Goal: Contribute content: Contribute content

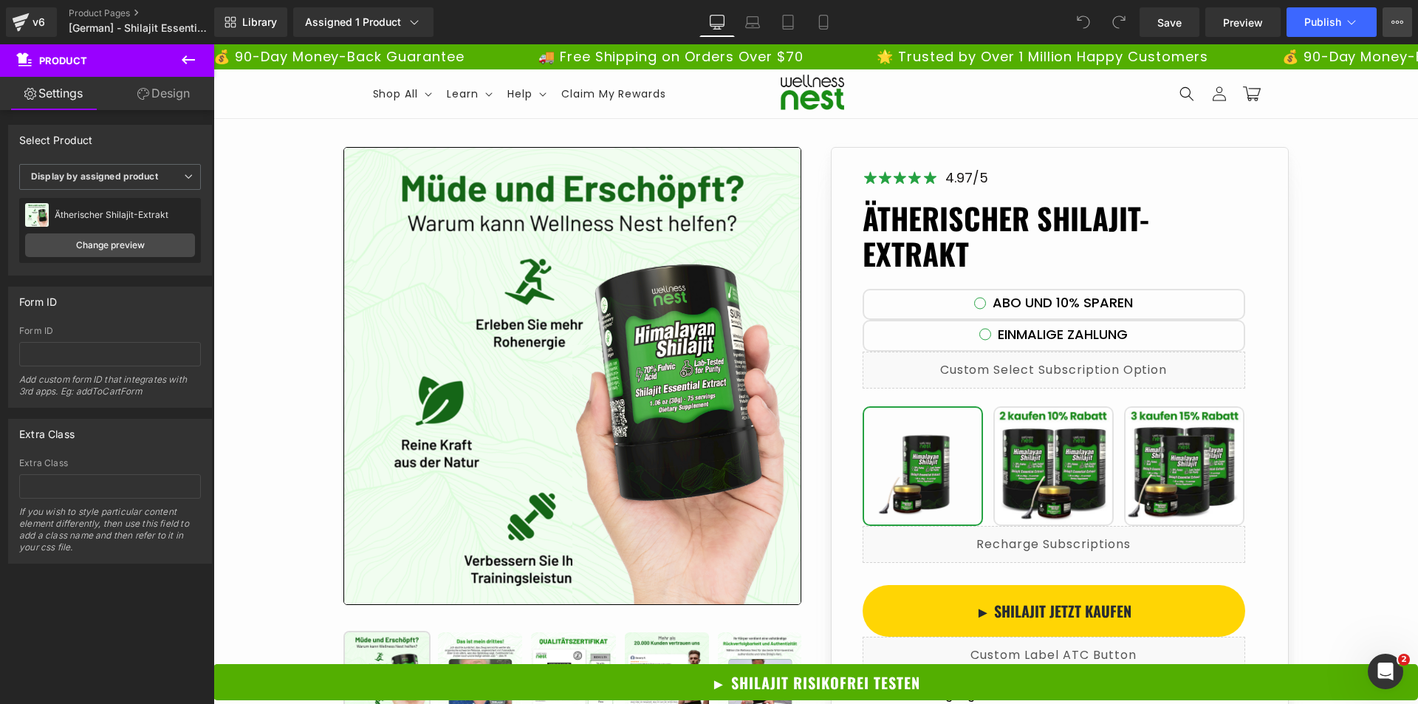
click at [1404, 27] on button "View Live Page View with current Template Save Template to Library Schedule Pub…" at bounding box center [1397, 22] width 30 height 30
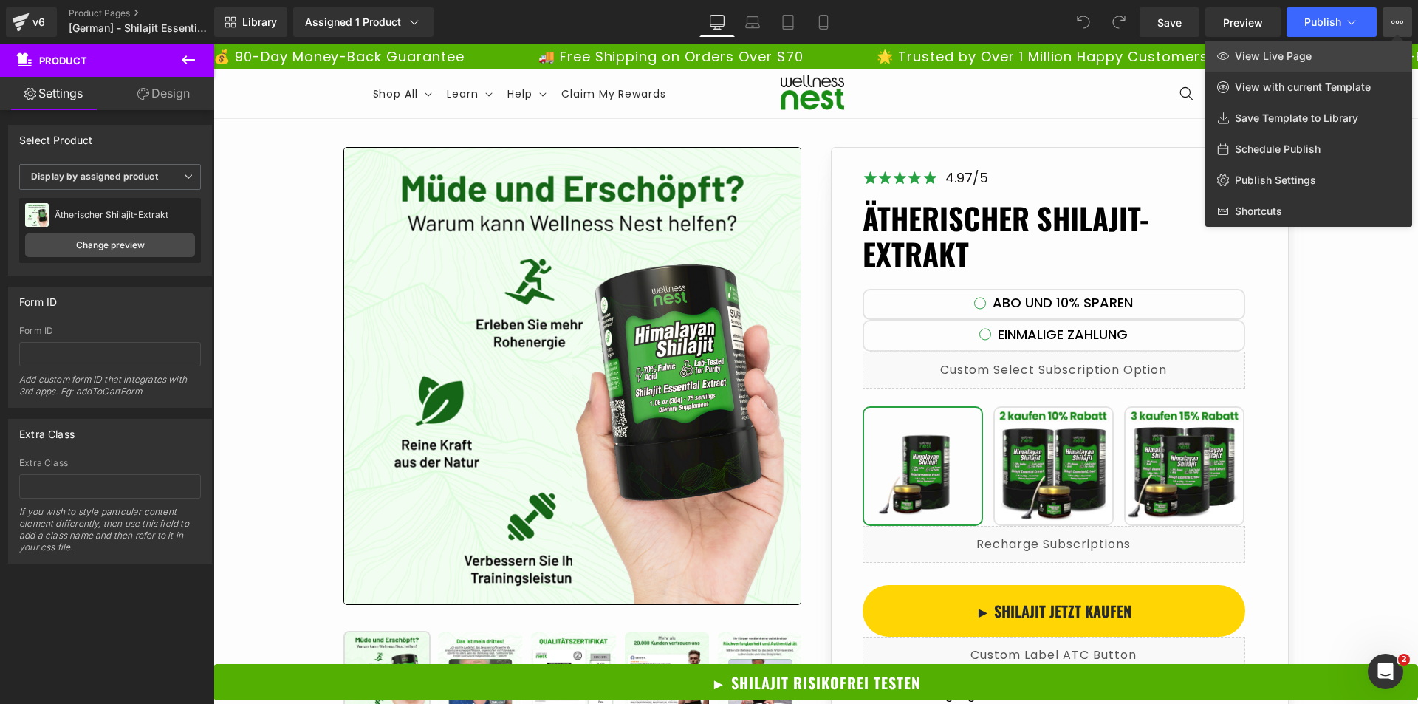
click at [1305, 55] on span "View Live Page" at bounding box center [1273, 55] width 77 height 13
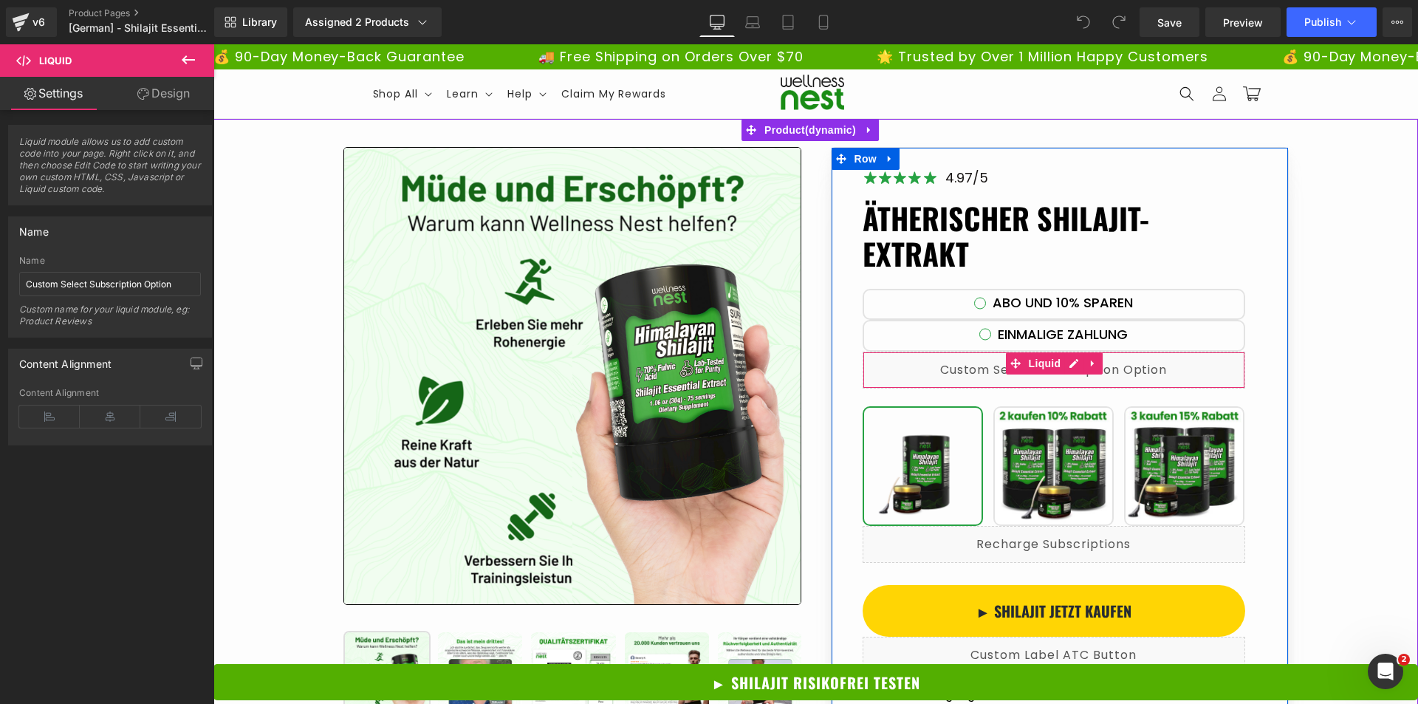
click at [1162, 369] on div "Liquid" at bounding box center [1053, 369] width 383 height 37
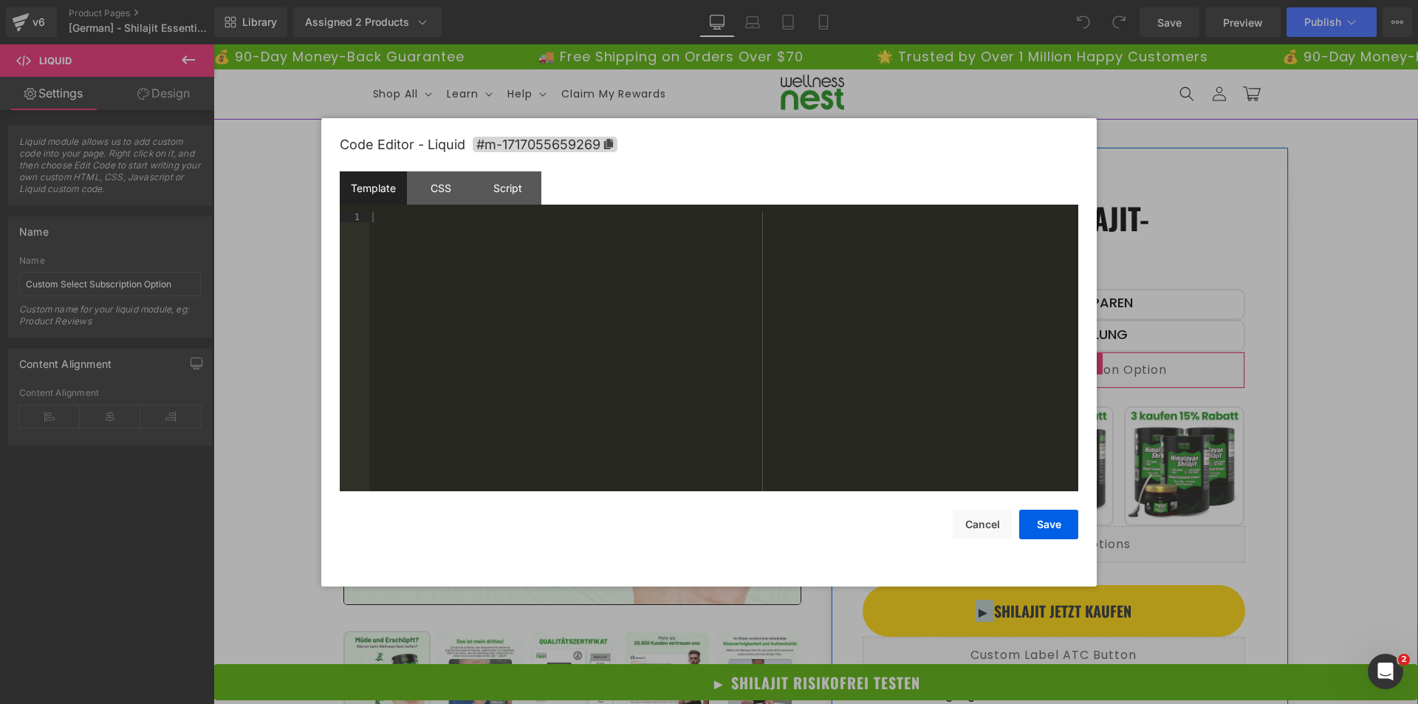
click at [1068, 364] on div "Liquid" at bounding box center [1053, 369] width 383 height 37
drag, startPoint x: 431, startPoint y: 182, endPoint x: 442, endPoint y: 181, distance: 11.8
click at [430, 182] on div "CSS" at bounding box center [440, 187] width 67 height 33
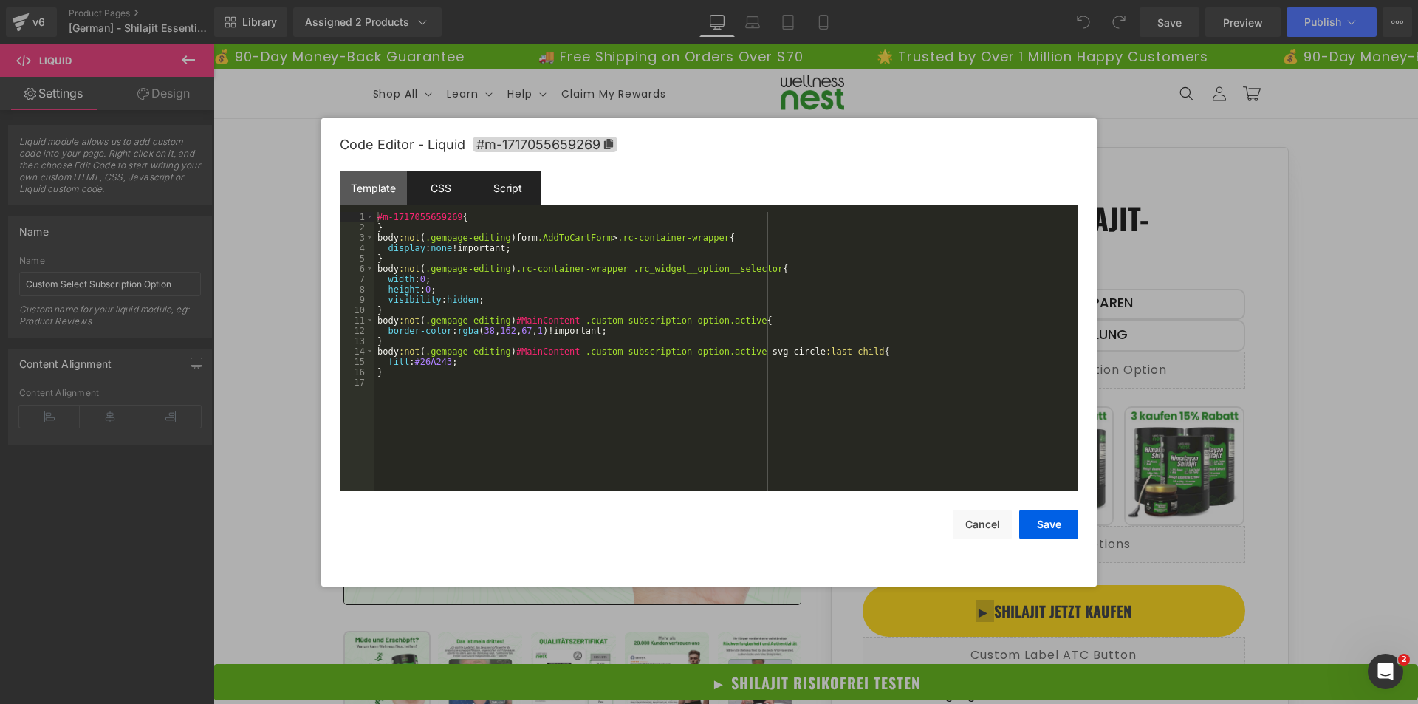
click at [501, 187] on div "Script" at bounding box center [507, 187] width 67 height 33
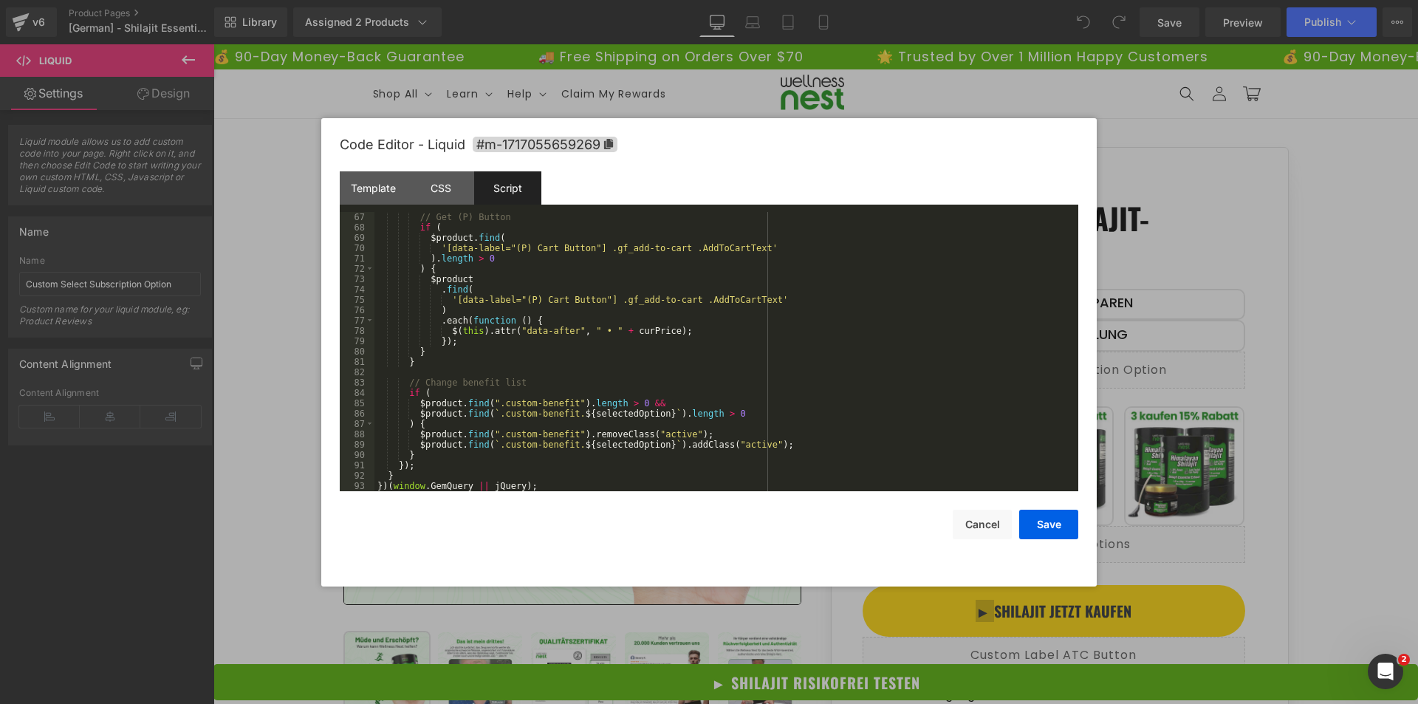
scroll to position [682, 0]
drag, startPoint x: 994, startPoint y: 537, endPoint x: 788, endPoint y: 491, distance: 211.0
click at [994, 537] on button "Cancel" at bounding box center [982, 525] width 59 height 30
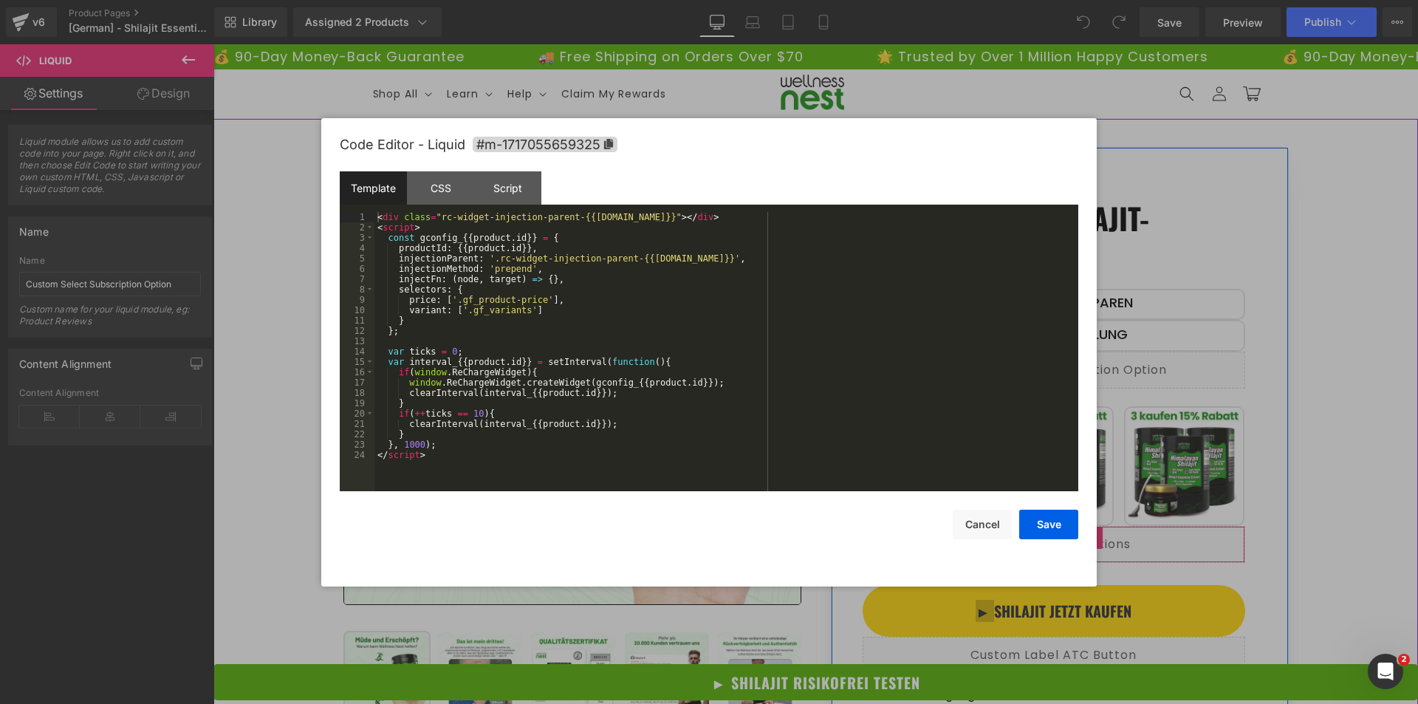
click at [1068, 538] on div "Liquid" at bounding box center [1053, 544] width 383 height 37
click at [440, 182] on div "CSS" at bounding box center [440, 187] width 67 height 33
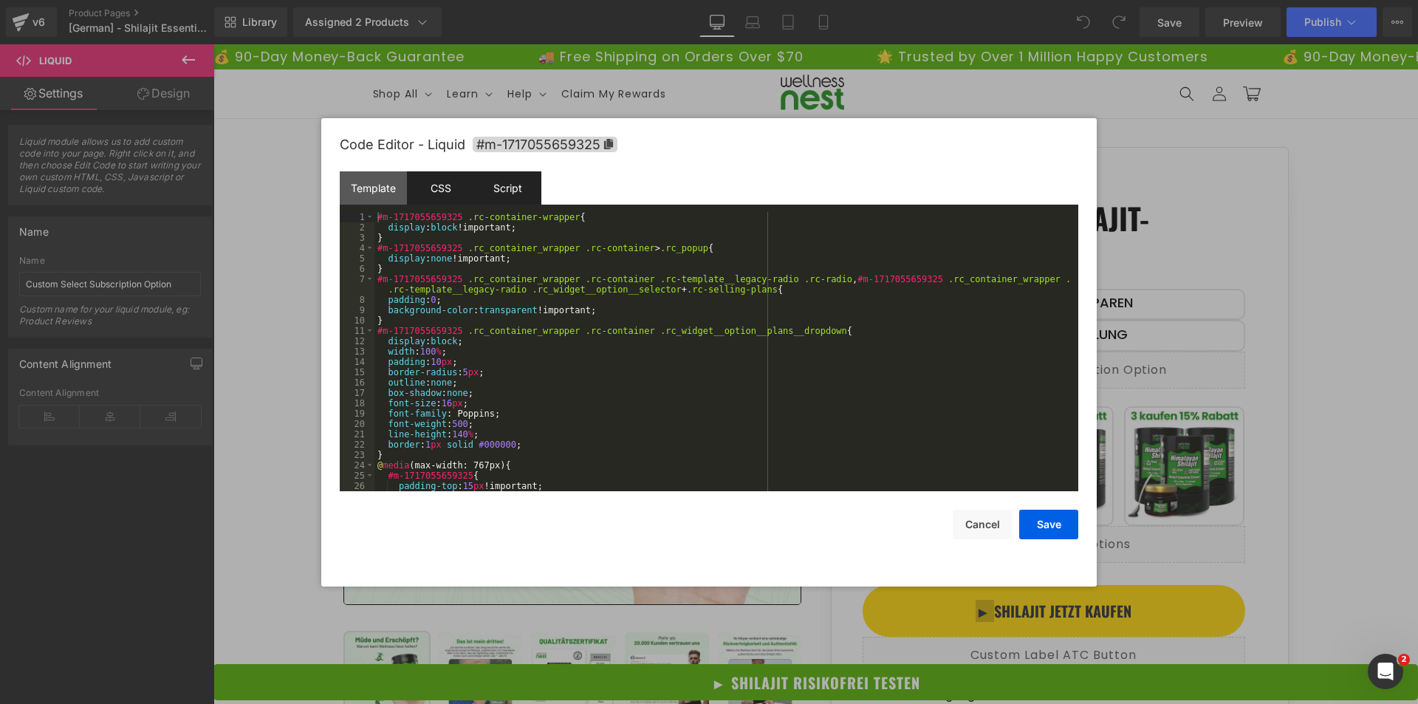
click at [493, 181] on div "Script" at bounding box center [507, 187] width 67 height 33
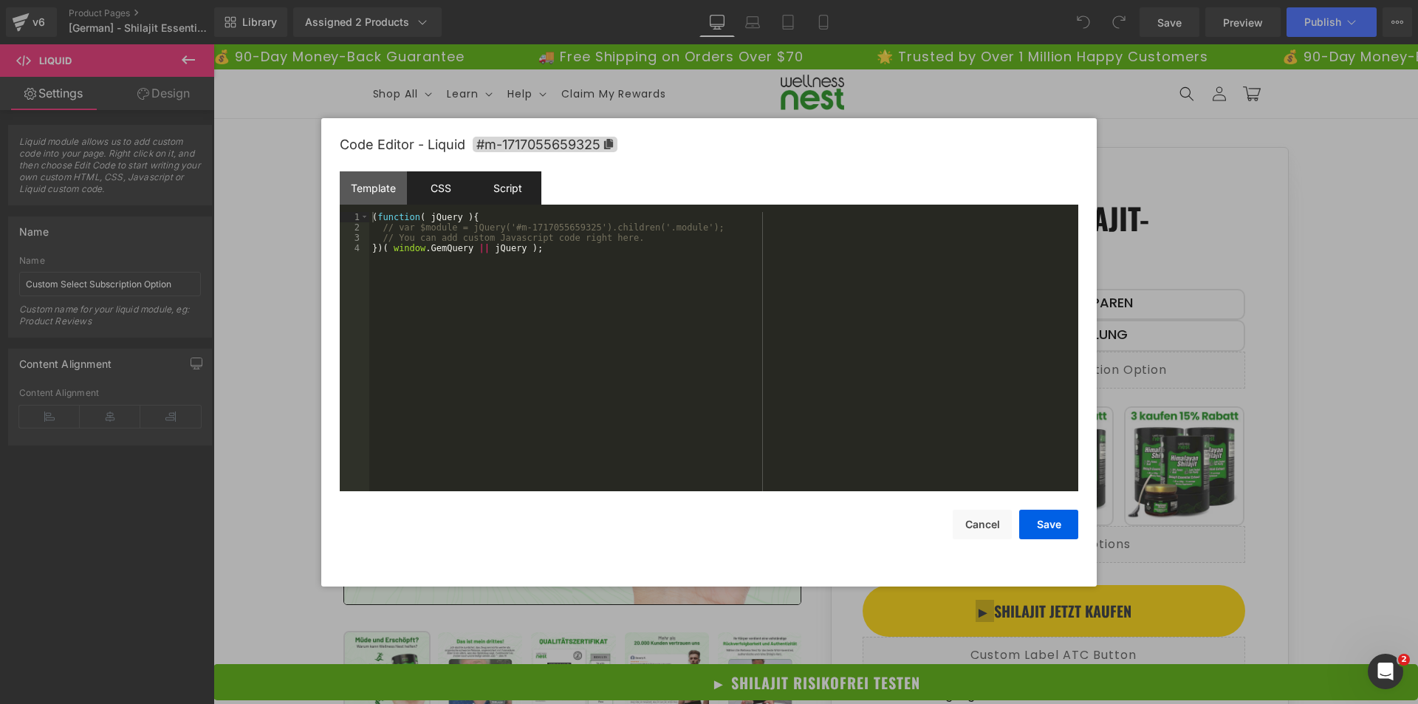
click at [447, 187] on div "CSS" at bounding box center [440, 187] width 67 height 33
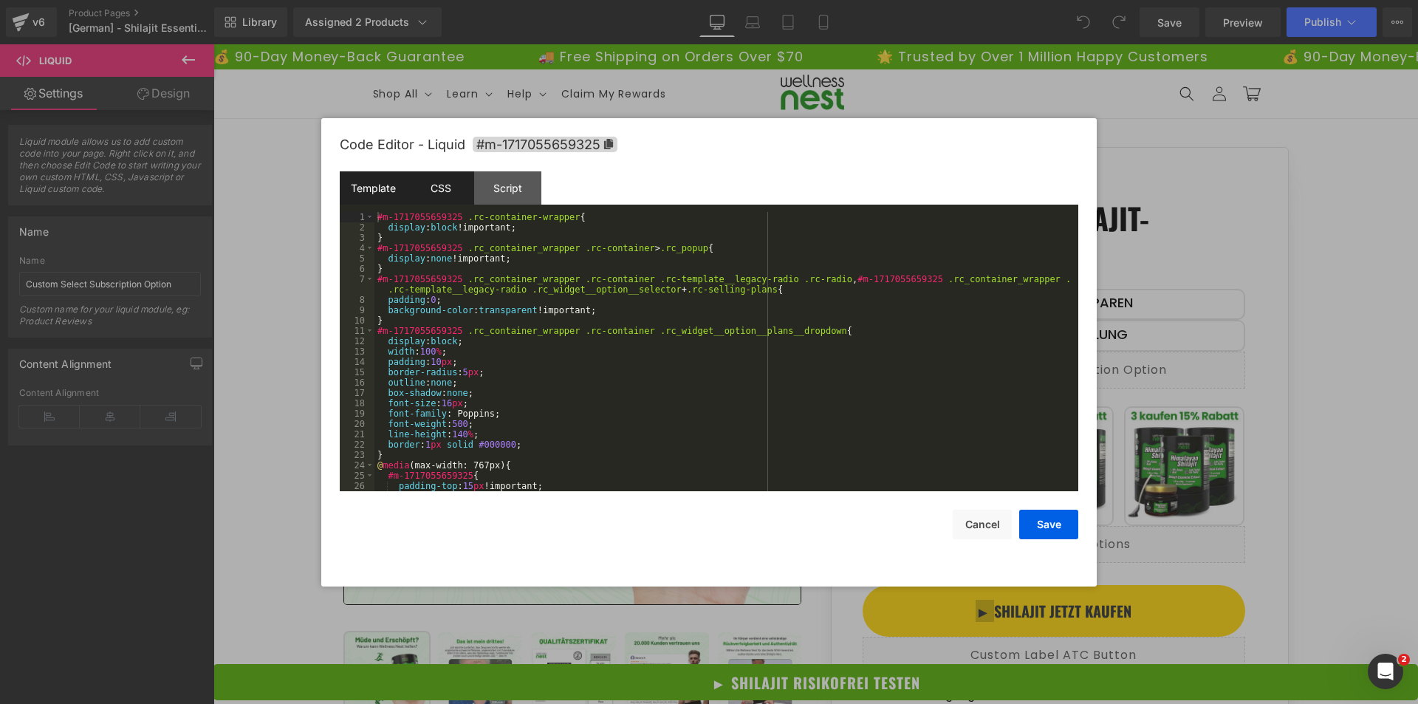
click at [365, 191] on div "Template" at bounding box center [373, 187] width 67 height 33
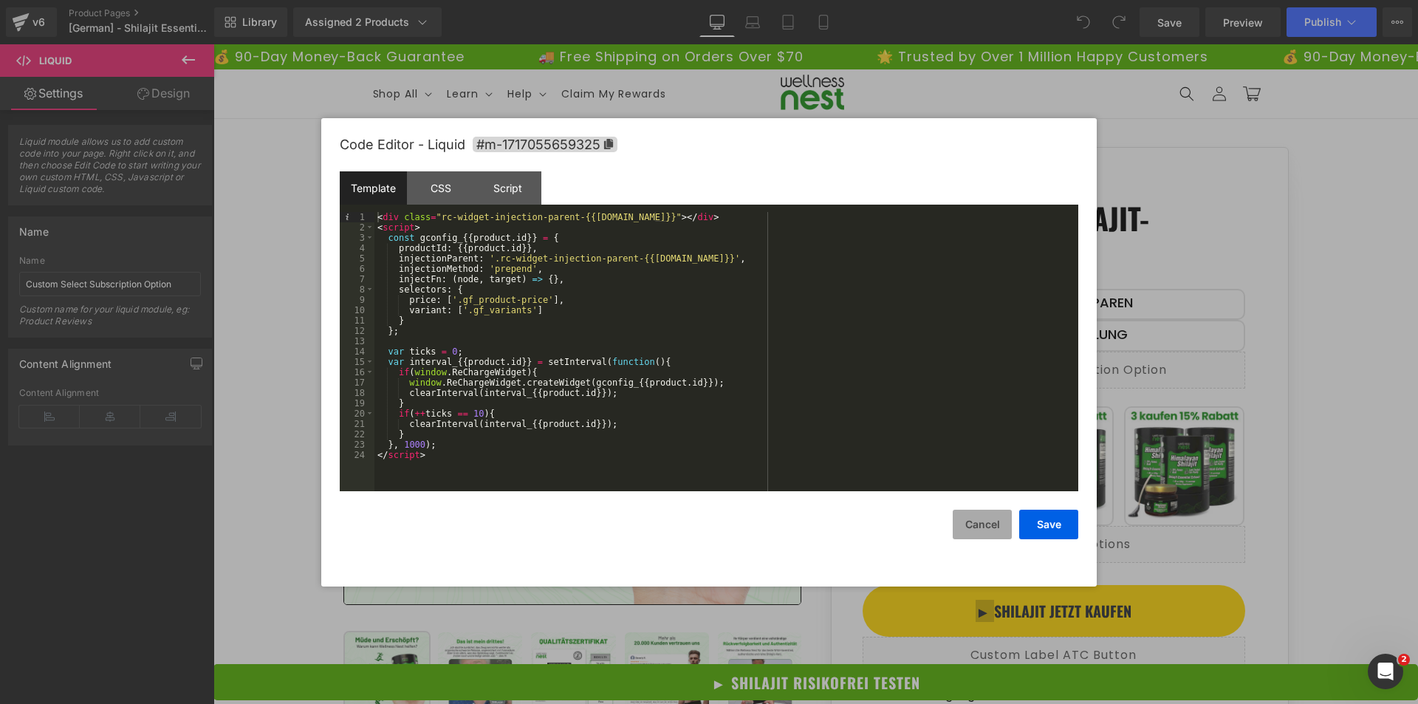
click at [986, 523] on button "Cancel" at bounding box center [982, 525] width 59 height 30
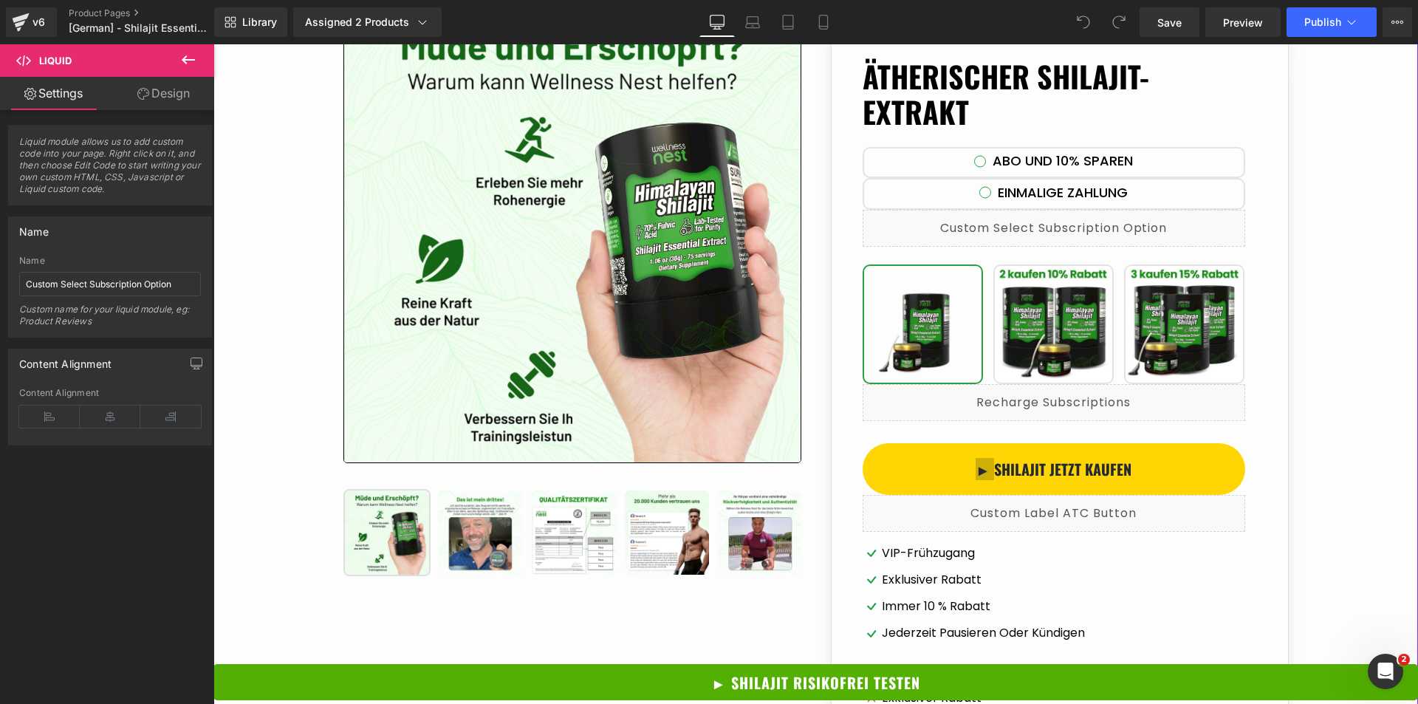
scroll to position [148, 0]
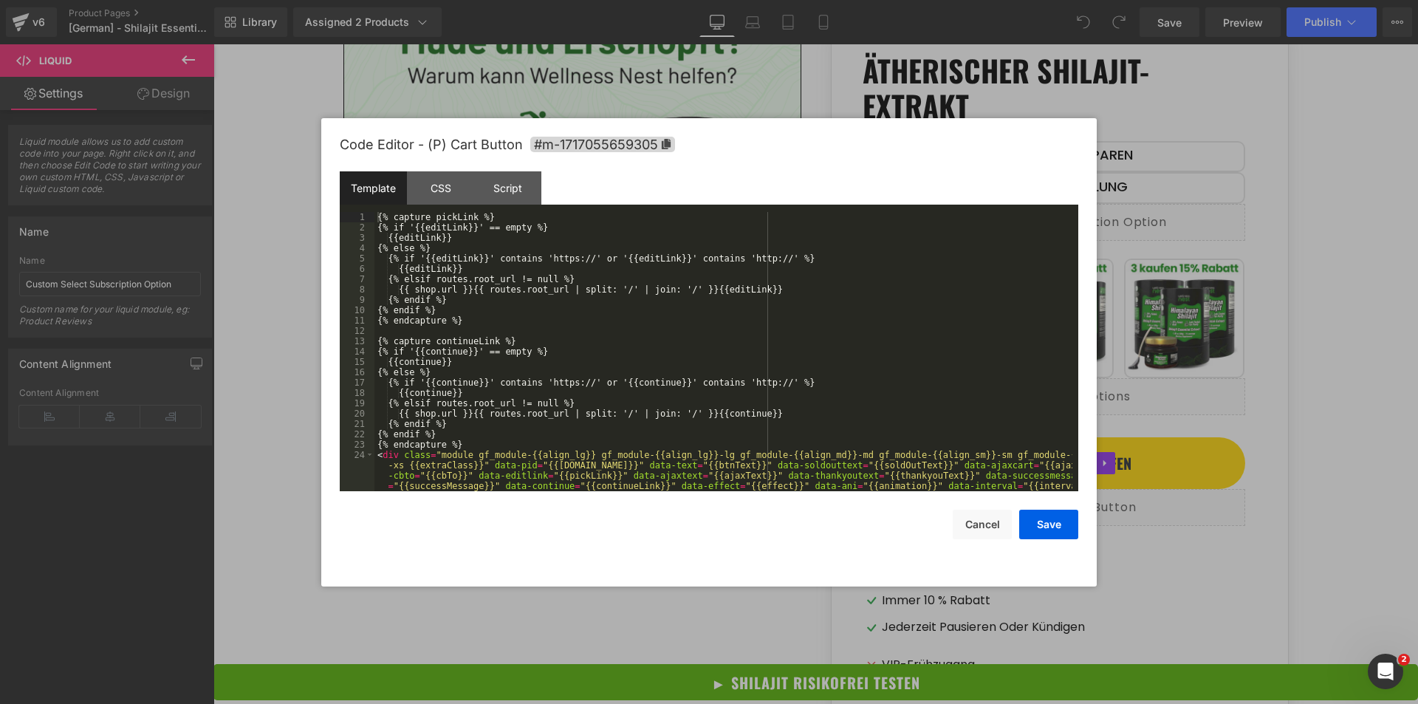
click at [1021, 0] on div "You are previewing how the will restyle your page. You can not edit Elements in…" at bounding box center [709, 0] width 1418 height 0
click at [439, 197] on div "CSS" at bounding box center [440, 187] width 67 height 33
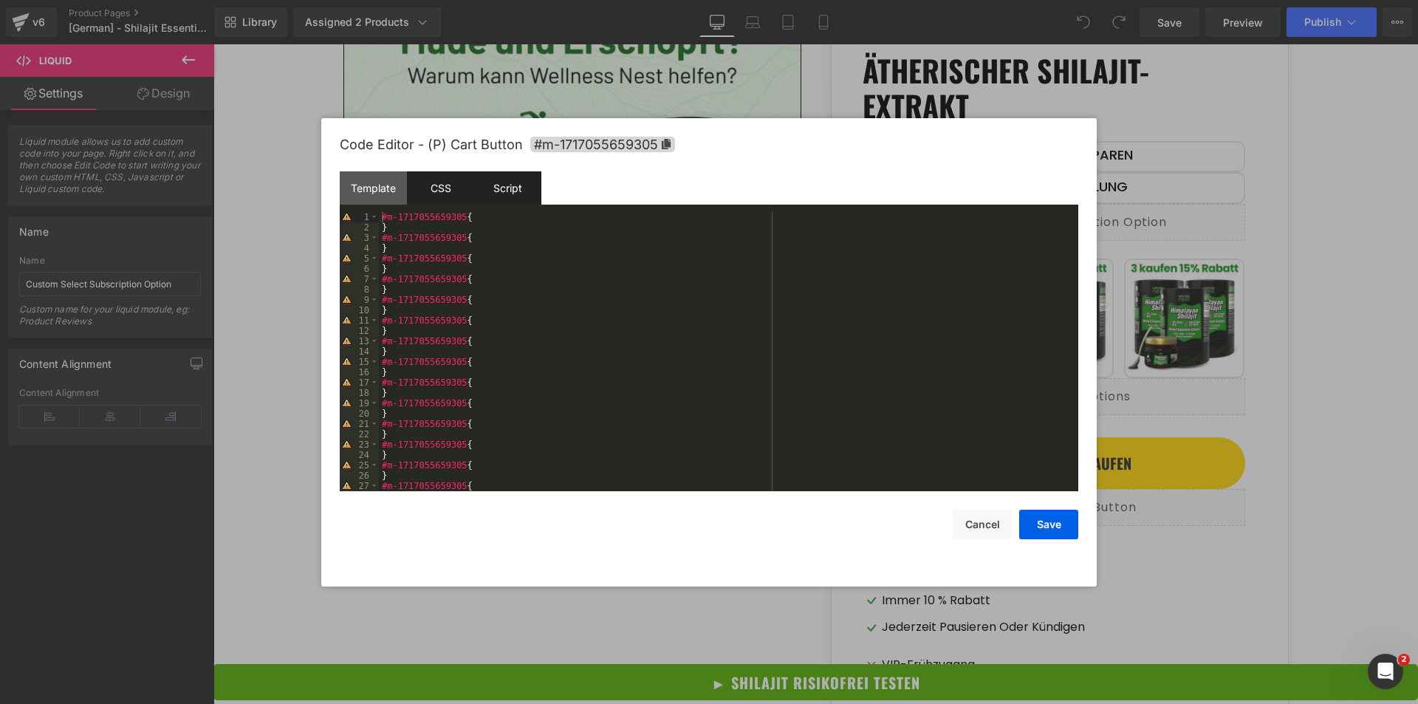
click at [503, 191] on div "Script" at bounding box center [507, 187] width 67 height 33
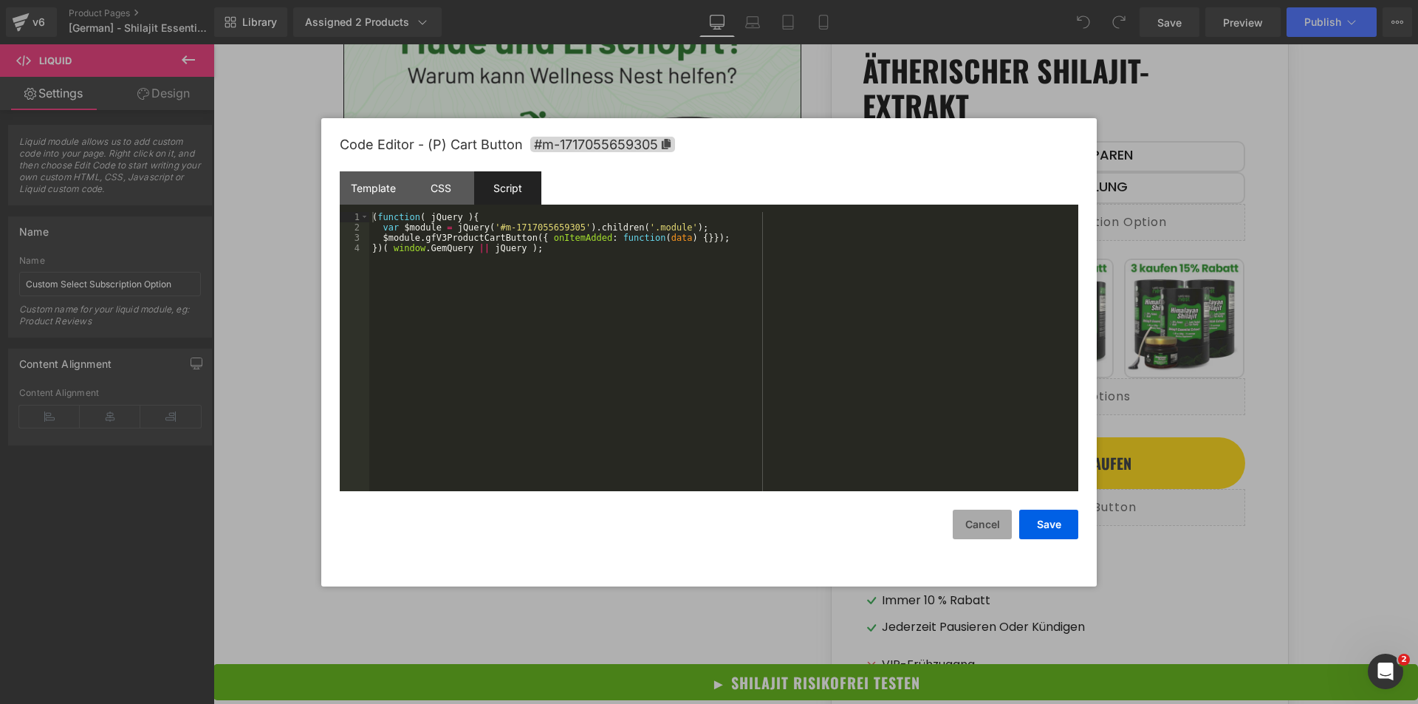
click at [987, 526] on button "Cancel" at bounding box center [982, 525] width 59 height 30
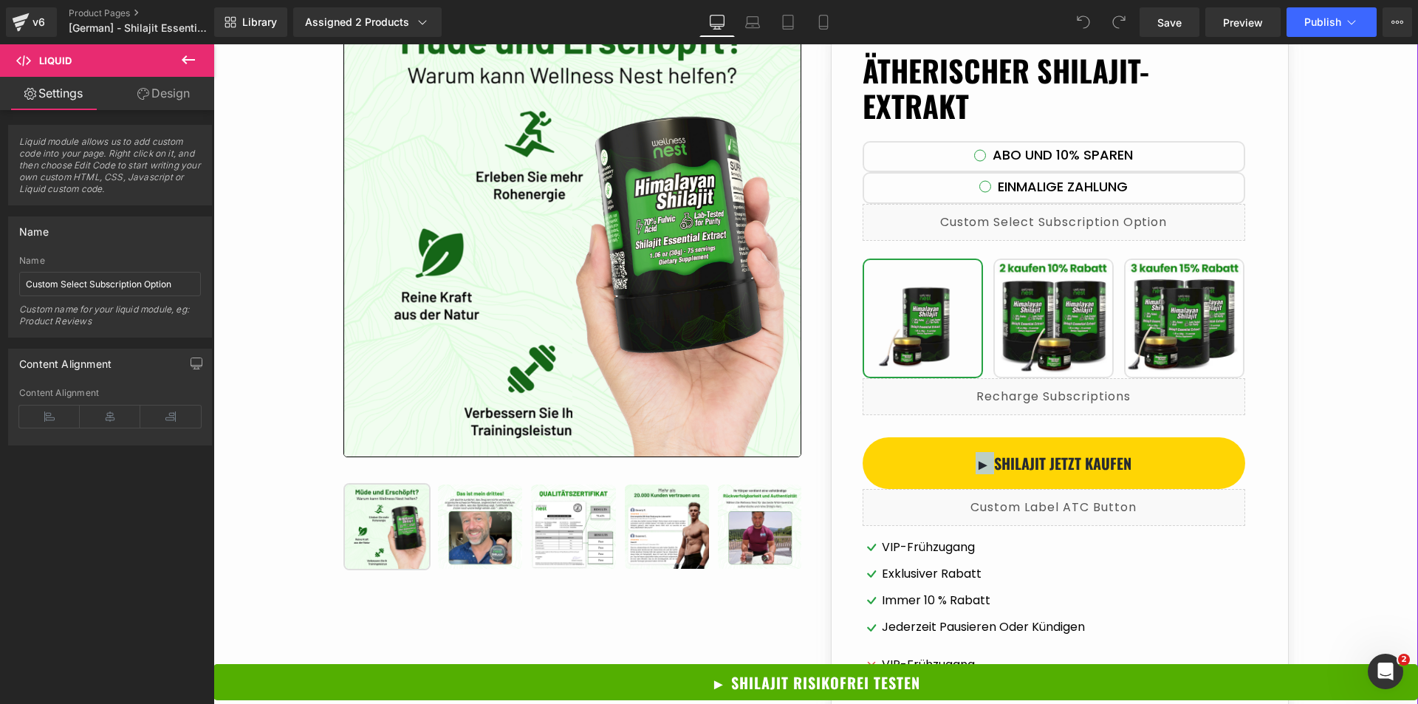
click at [1163, 517] on div "Liquid" at bounding box center [1053, 507] width 383 height 37
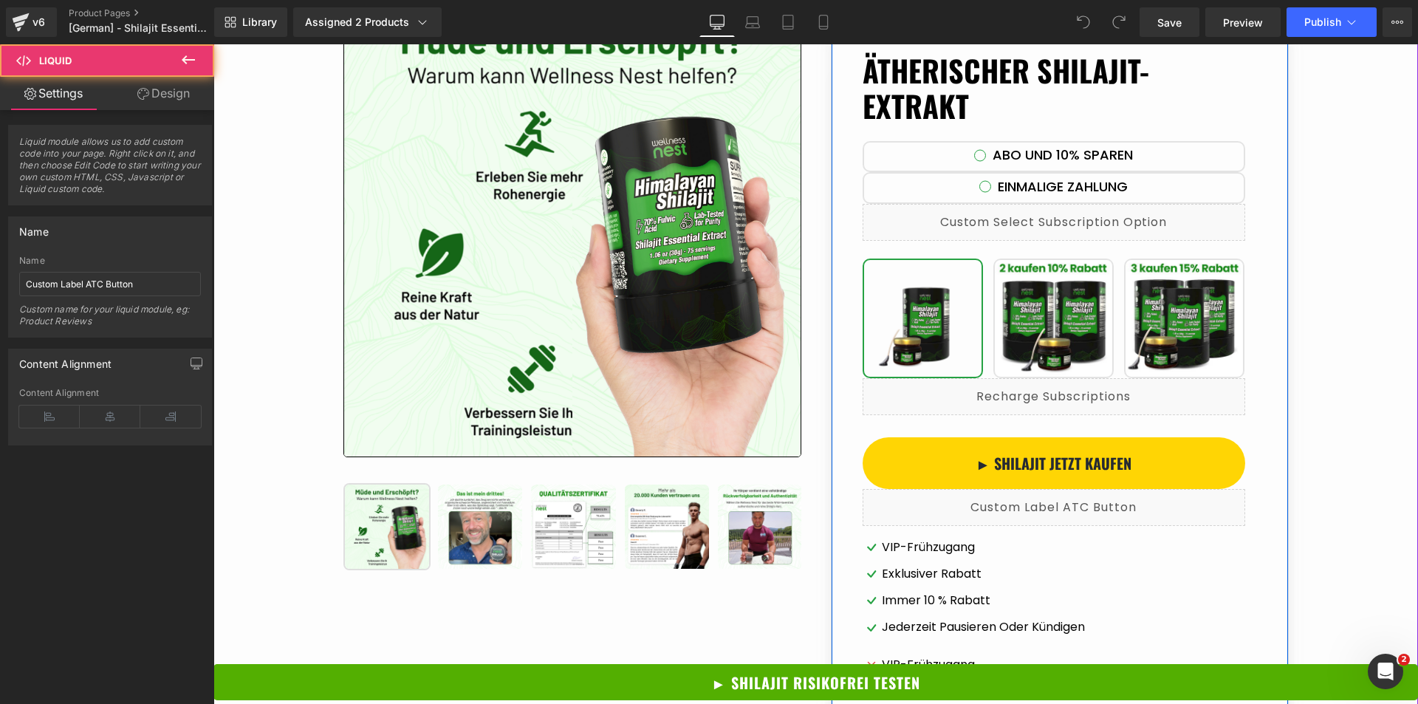
click at [1068, 501] on div "Liquid" at bounding box center [1053, 507] width 383 height 37
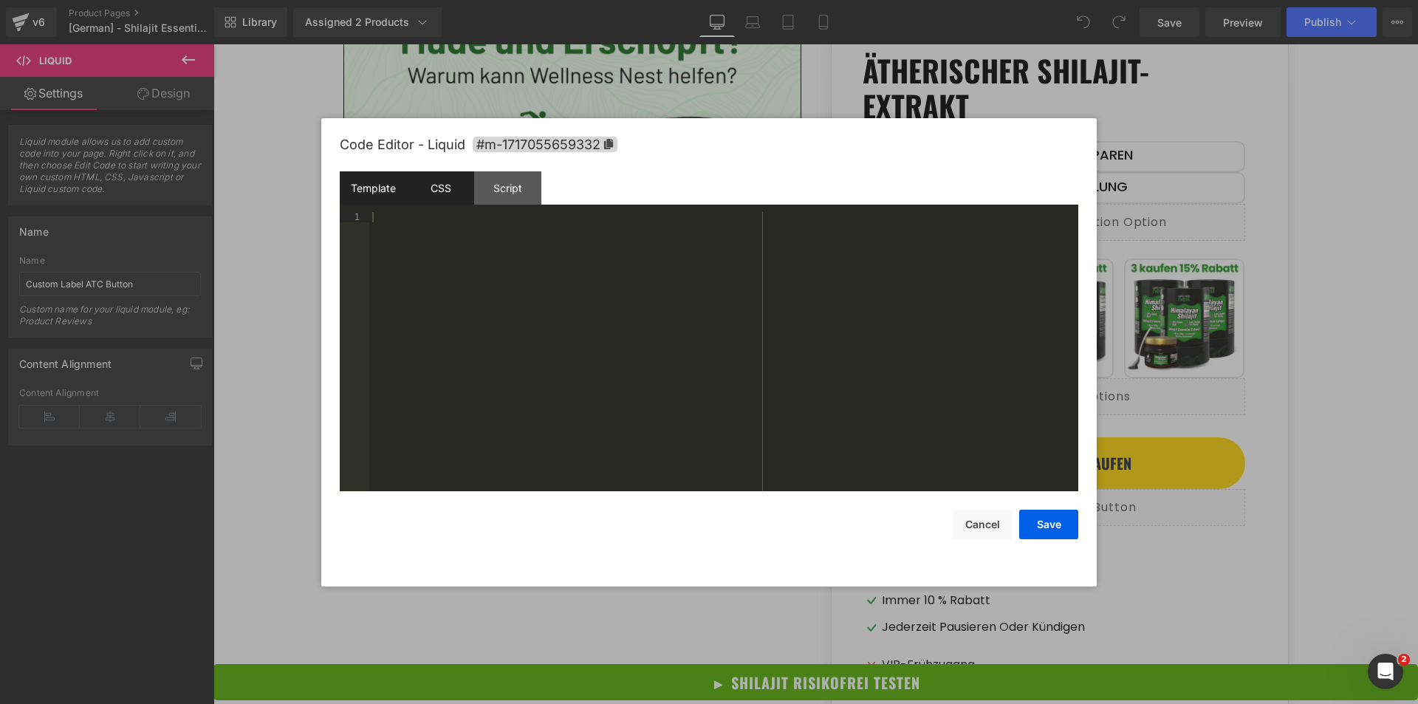
click at [445, 200] on div "CSS" at bounding box center [440, 187] width 67 height 33
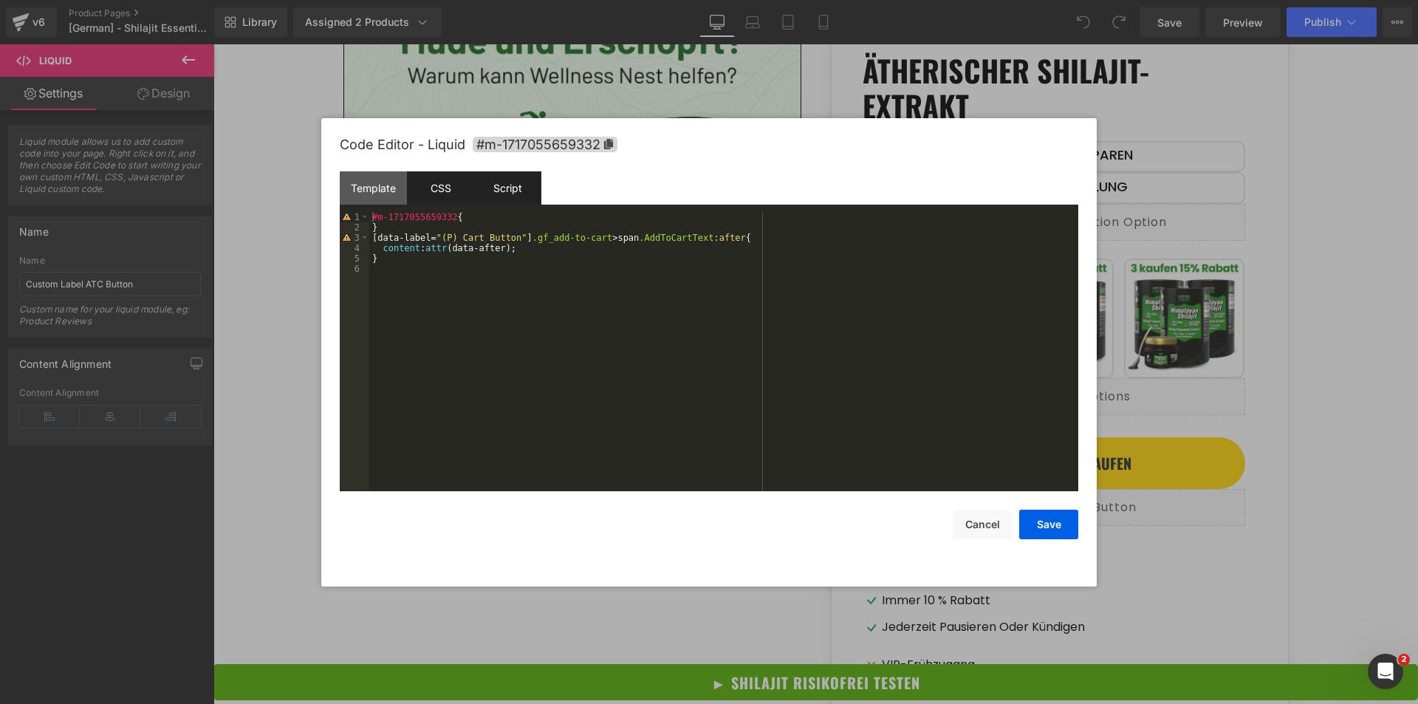
click at [515, 194] on div "Script" at bounding box center [507, 187] width 67 height 33
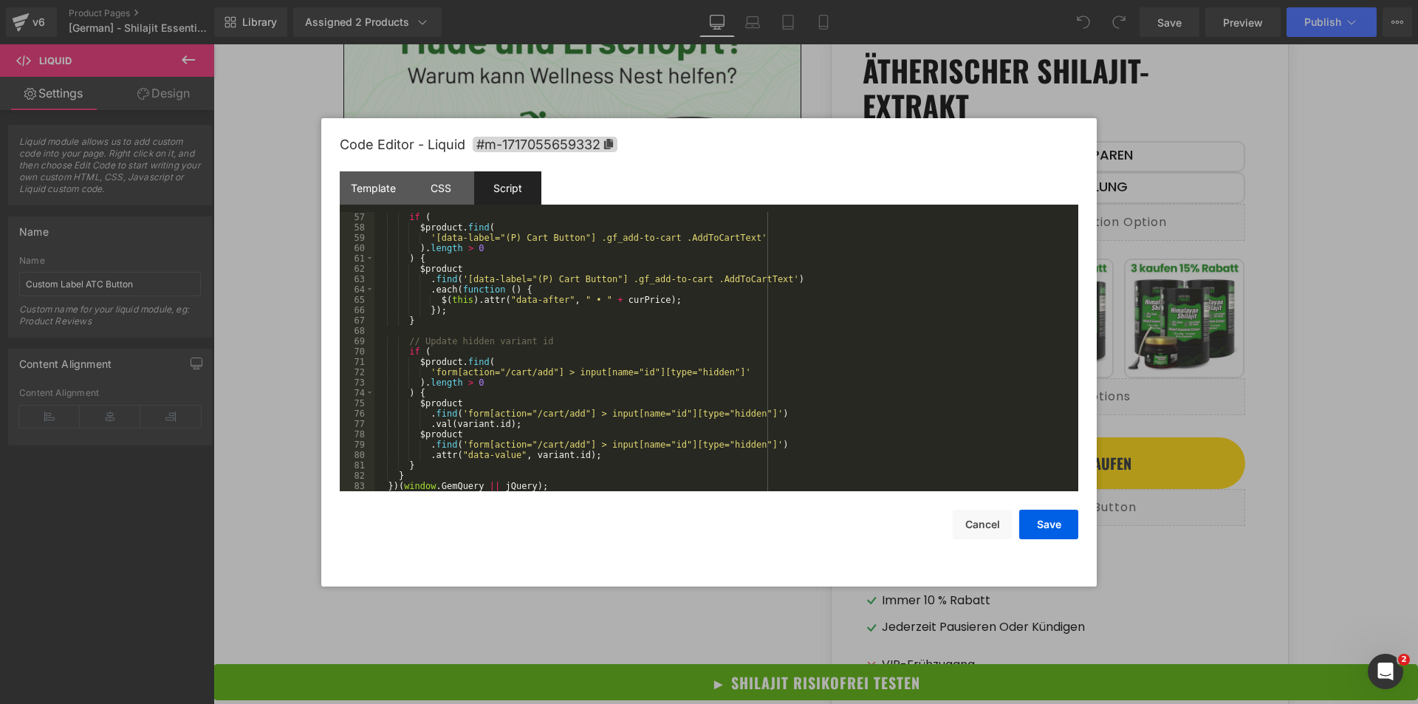
scroll to position [589, 0]
click at [853, 409] on div "if ( $product . find ( '[data-label="(P) Cart Button"] .gf_add-to-cart .AddToCa…" at bounding box center [723, 362] width 698 height 300
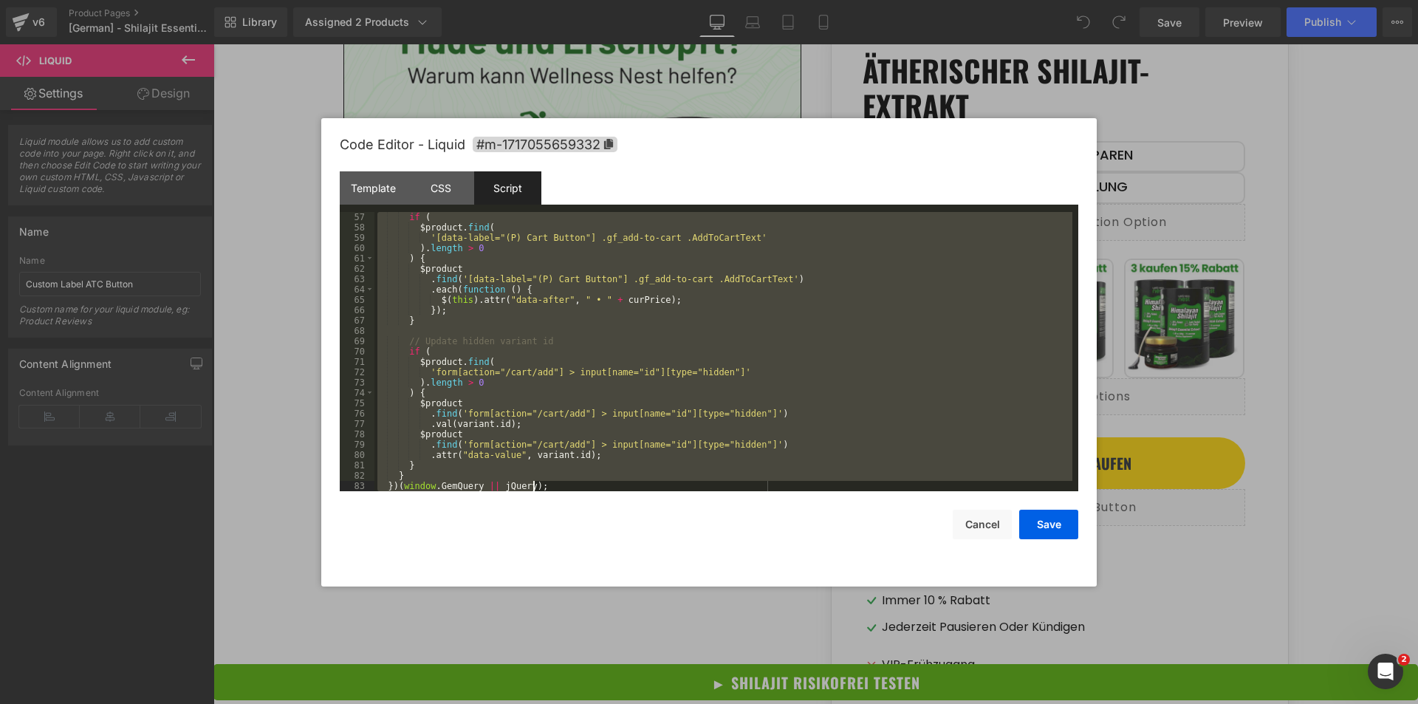
click at [645, 417] on div "if ( $product . find ( '[data-label="(P) Cart Button"] .gf_add-to-cart .AddToCa…" at bounding box center [723, 351] width 698 height 279
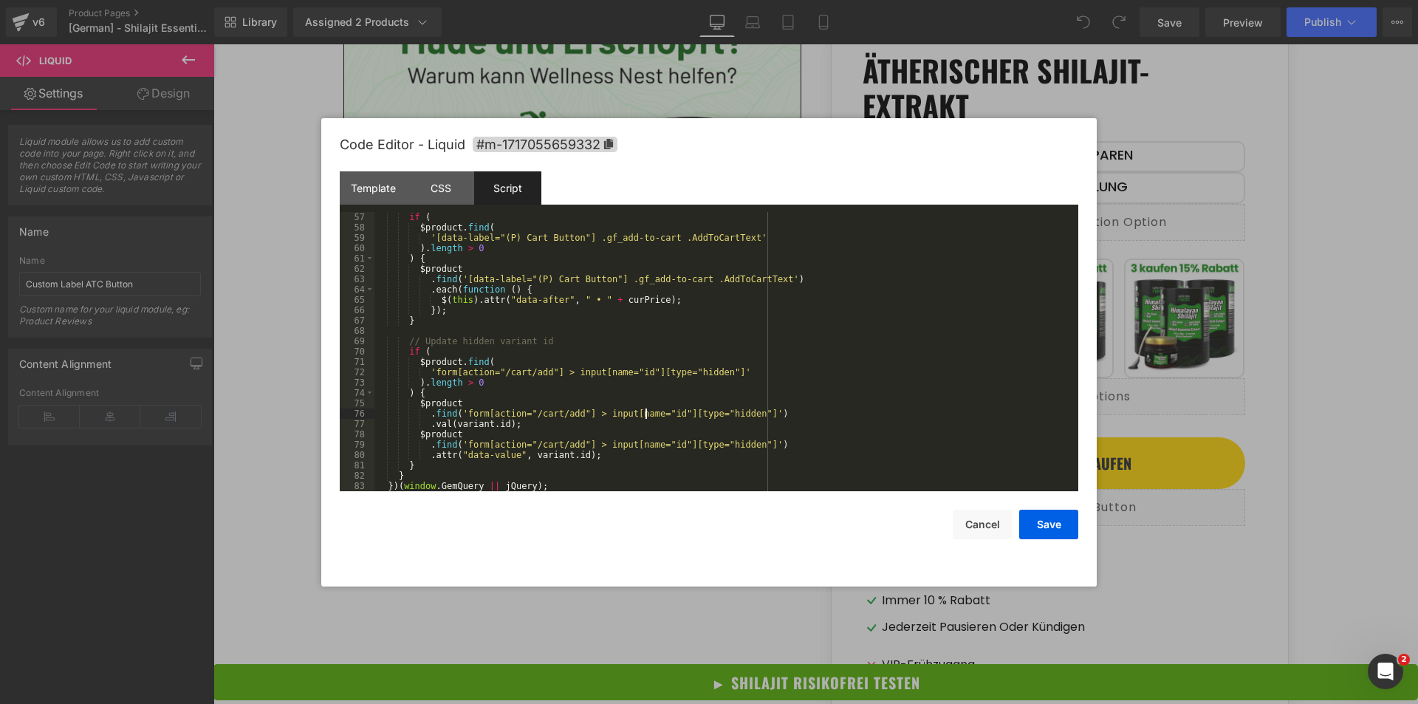
click at [596, 416] on div "if ( $product . find ( '[data-label="(P) Cart Button"] .gf_add-to-cart .AddToCa…" at bounding box center [723, 362] width 698 height 300
drag, startPoint x: 596, startPoint y: 416, endPoint x: 735, endPoint y: 414, distance: 138.8
click at [735, 414] on div "if ( $product . find ( '[data-label="(P) Cart Button"] .gf_add-to-cart .AddToCa…" at bounding box center [723, 362] width 698 height 300
click at [742, 413] on div "if ( $product . find ( '[data-label="(P) Cart Button"] .gf_add-to-cart .AddToCa…" at bounding box center [723, 362] width 698 height 300
click at [465, 372] on div "if ( $product . find ( '[data-label="(P) Cart Button"] .gf_add-to-cart .AddToCa…" at bounding box center [723, 362] width 698 height 300
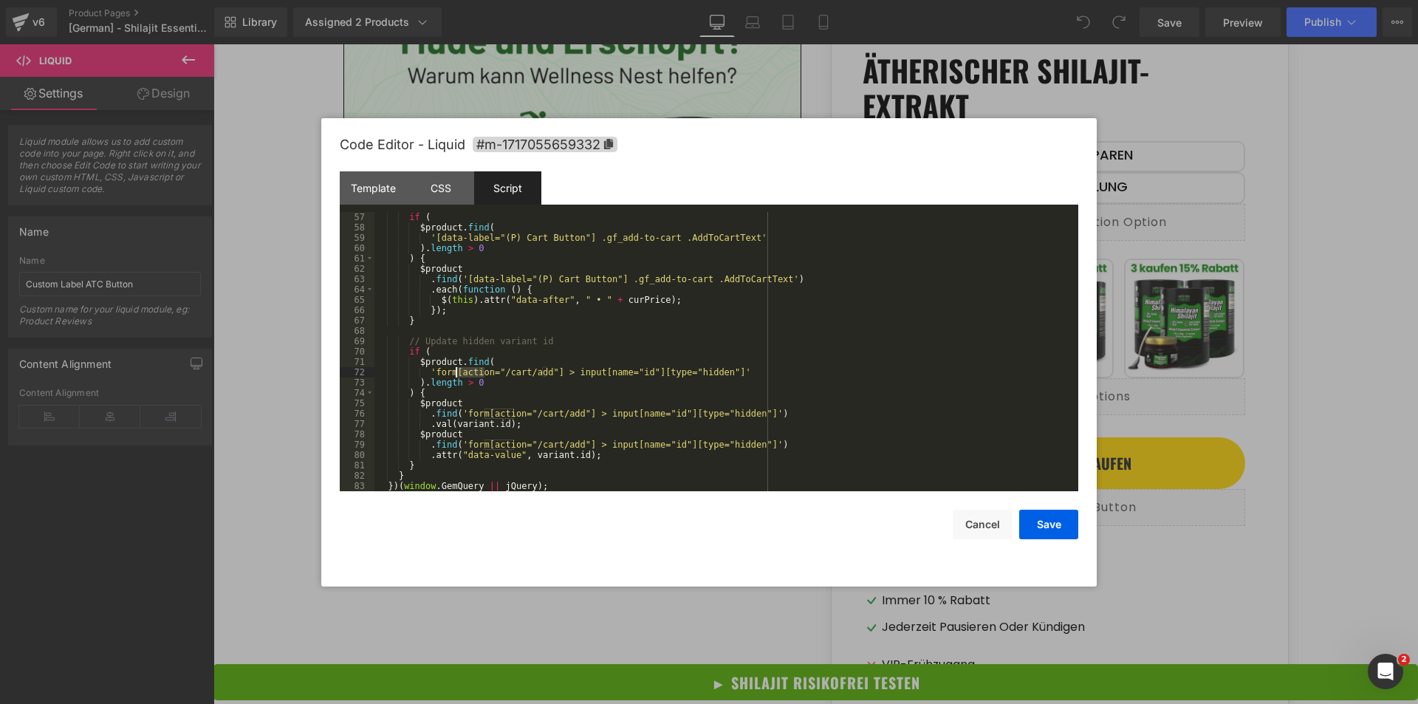
click at [465, 372] on div "if ( $product . find ( '[data-label="(P) Cart Button"] .gf_add-to-cart .AddToCa…" at bounding box center [723, 362] width 698 height 300
drag, startPoint x: 490, startPoint y: 371, endPoint x: 543, endPoint y: 370, distance: 53.2
click at [543, 370] on div "if ( $product . find ( '[data-label="(P) Cart Button"] .gf_add-to-cart .AddToCa…" at bounding box center [723, 362] width 698 height 300
click at [471, 368] on div "if ( $product . find ( '[data-label="(P) Cart Button"] .gf_add-to-cart .AddToCa…" at bounding box center [723, 362] width 698 height 300
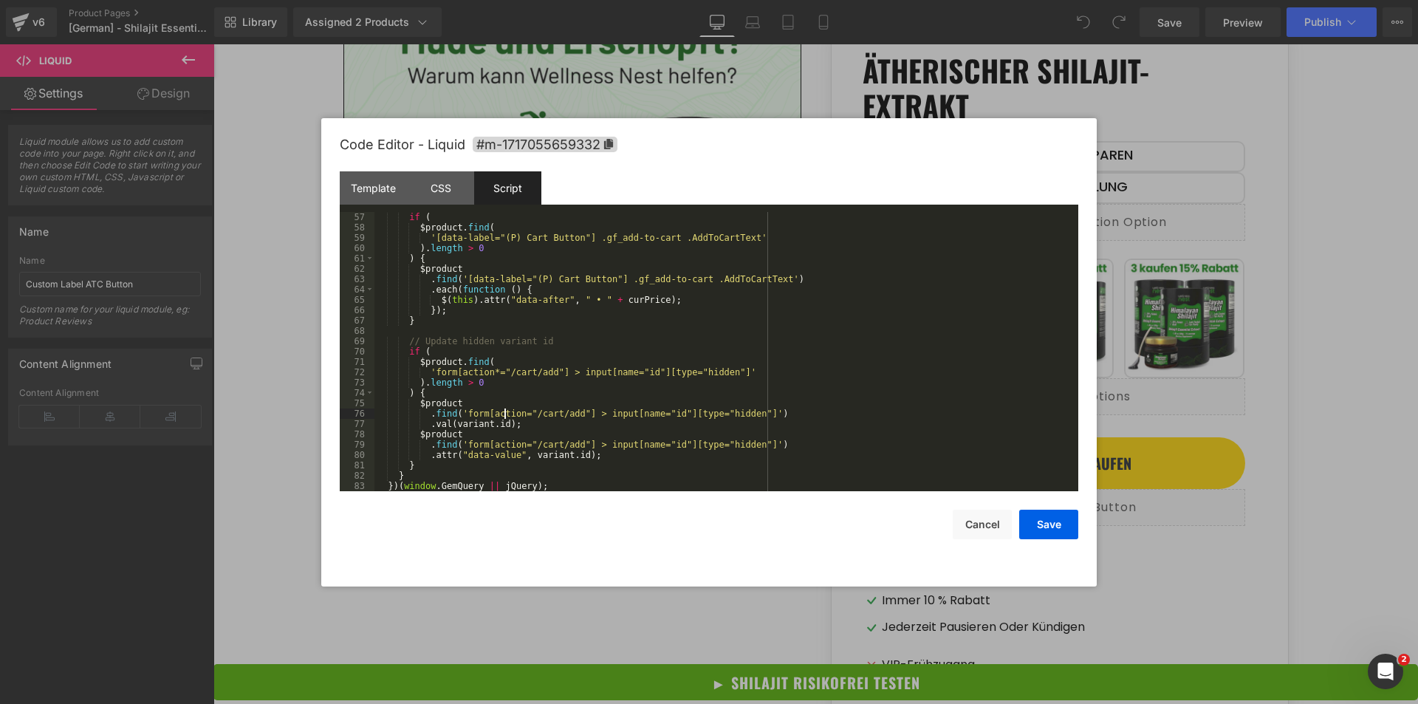
click at [502, 414] on div "if ( $product . find ( '[data-label="(P) Cart Button"] .gf_add-to-cart .AddToCa…" at bounding box center [723, 362] width 698 height 300
click at [501, 444] on div "if ( $product . find ( '[data-label="(P) Cart Button"] .gf_add-to-cart .AddToCa…" at bounding box center [723, 362] width 698 height 300
click at [500, 443] on div "if ( $product . find ( '[data-label="(P) Cart Button"] .gf_add-to-cart .AddToCa…" at bounding box center [723, 362] width 698 height 300
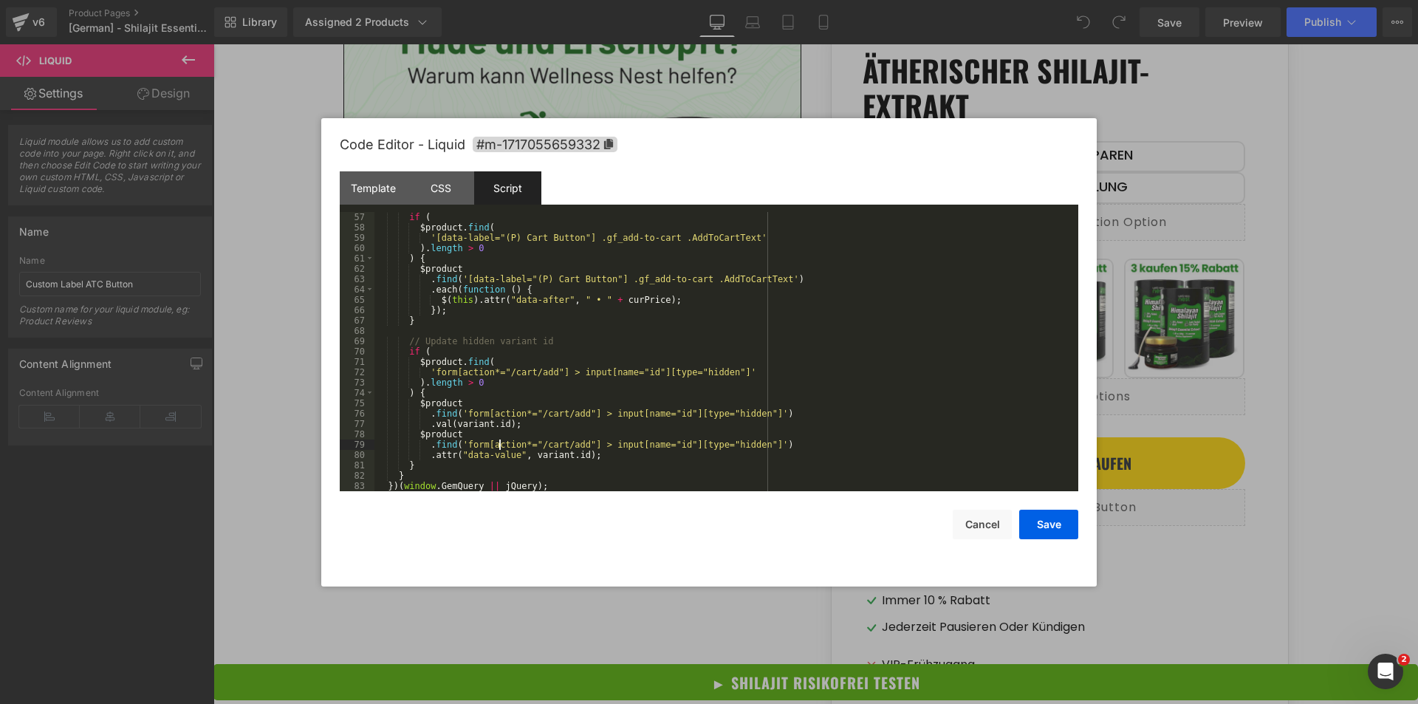
click at [500, 443] on div "if ( $product . find ( '[data-label="(P) Cart Button"] .gf_add-to-cart .AddToCa…" at bounding box center [723, 362] width 698 height 300
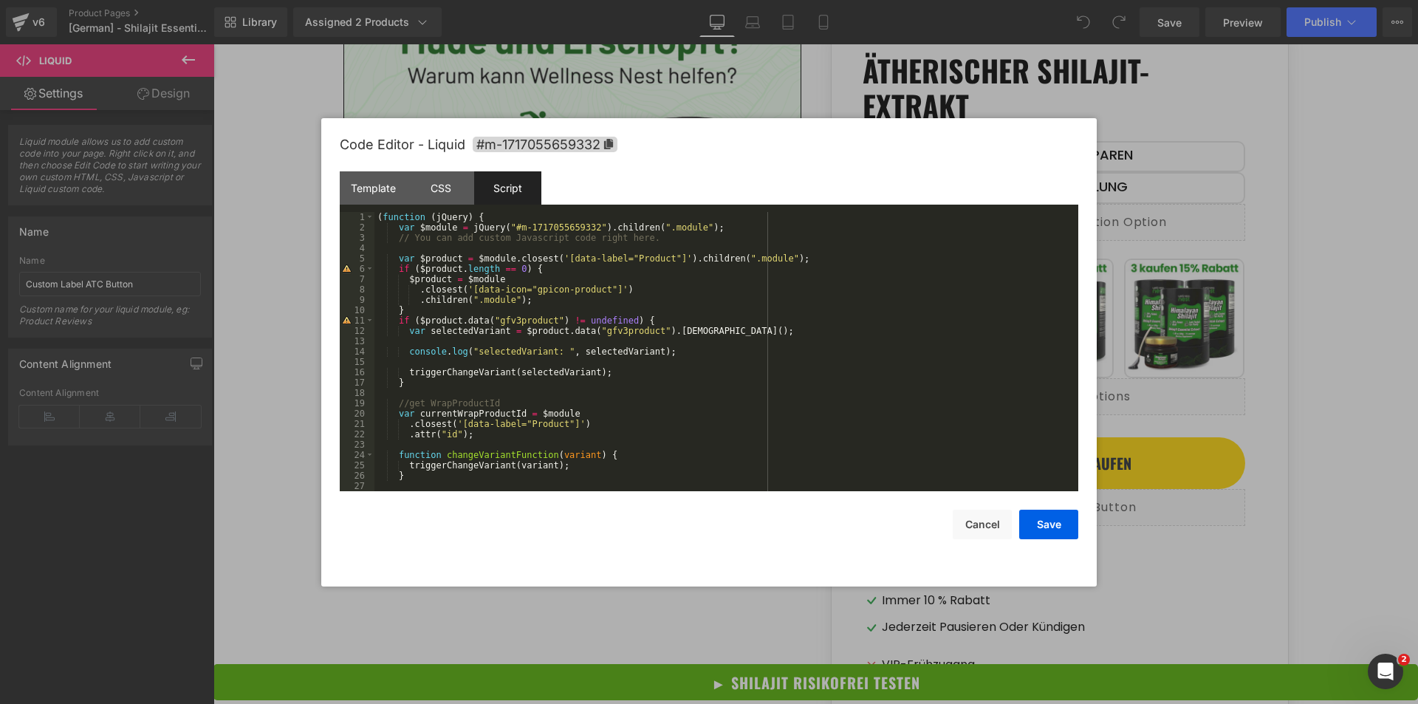
scroll to position [0, 0]
click at [1039, 525] on button "Save" at bounding box center [1048, 525] width 59 height 30
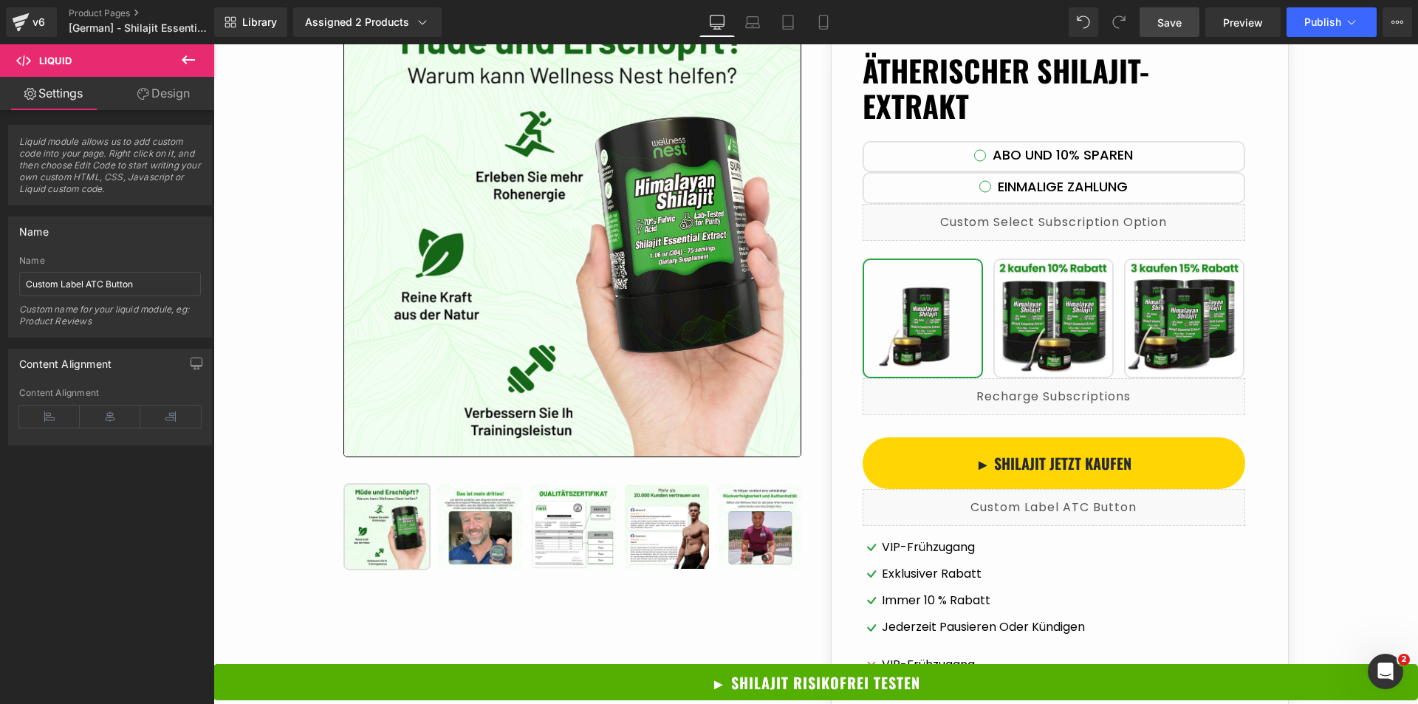
click at [1176, 27] on span "Save" at bounding box center [1169, 23] width 24 height 16
click at [1314, 20] on span "Publish" at bounding box center [1322, 22] width 37 height 12
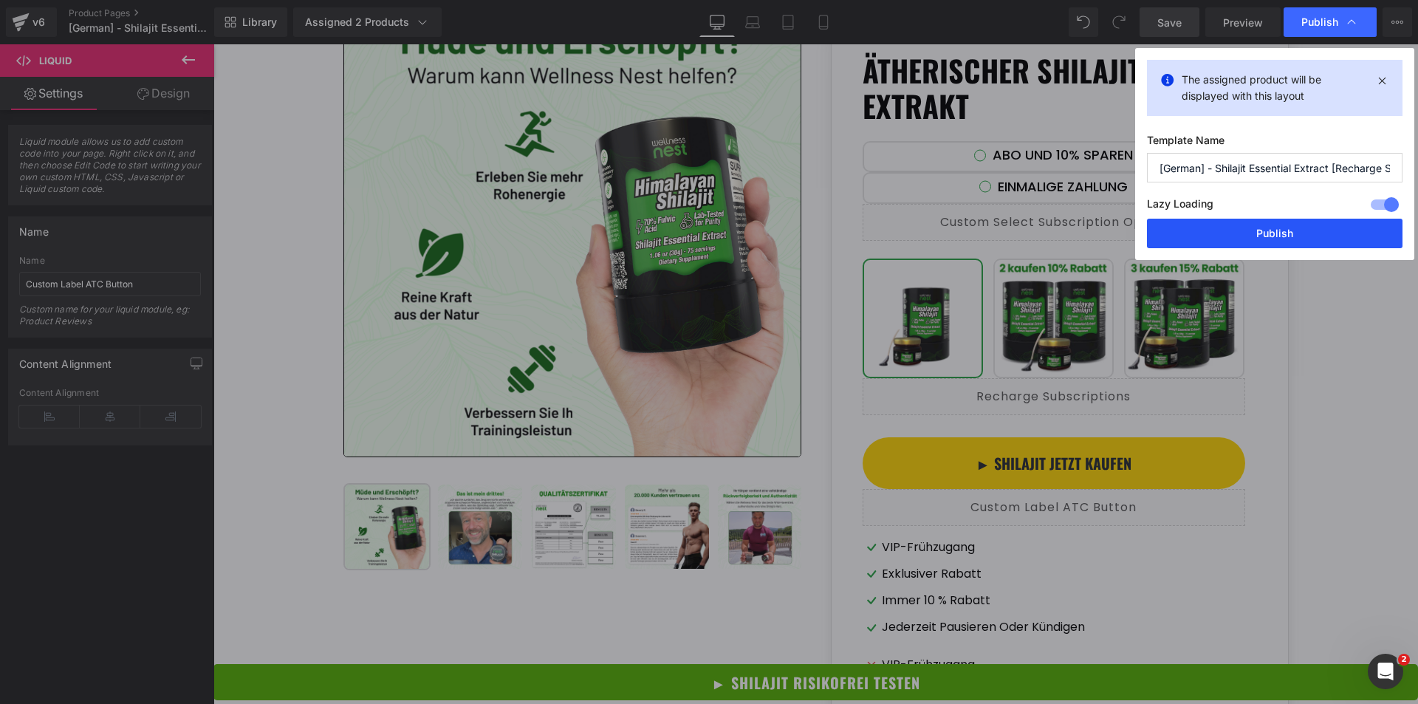
drag, startPoint x: 1321, startPoint y: 244, endPoint x: 1111, endPoint y: 191, distance: 216.9
click at [1321, 244] on button "Publish" at bounding box center [1274, 234] width 255 height 30
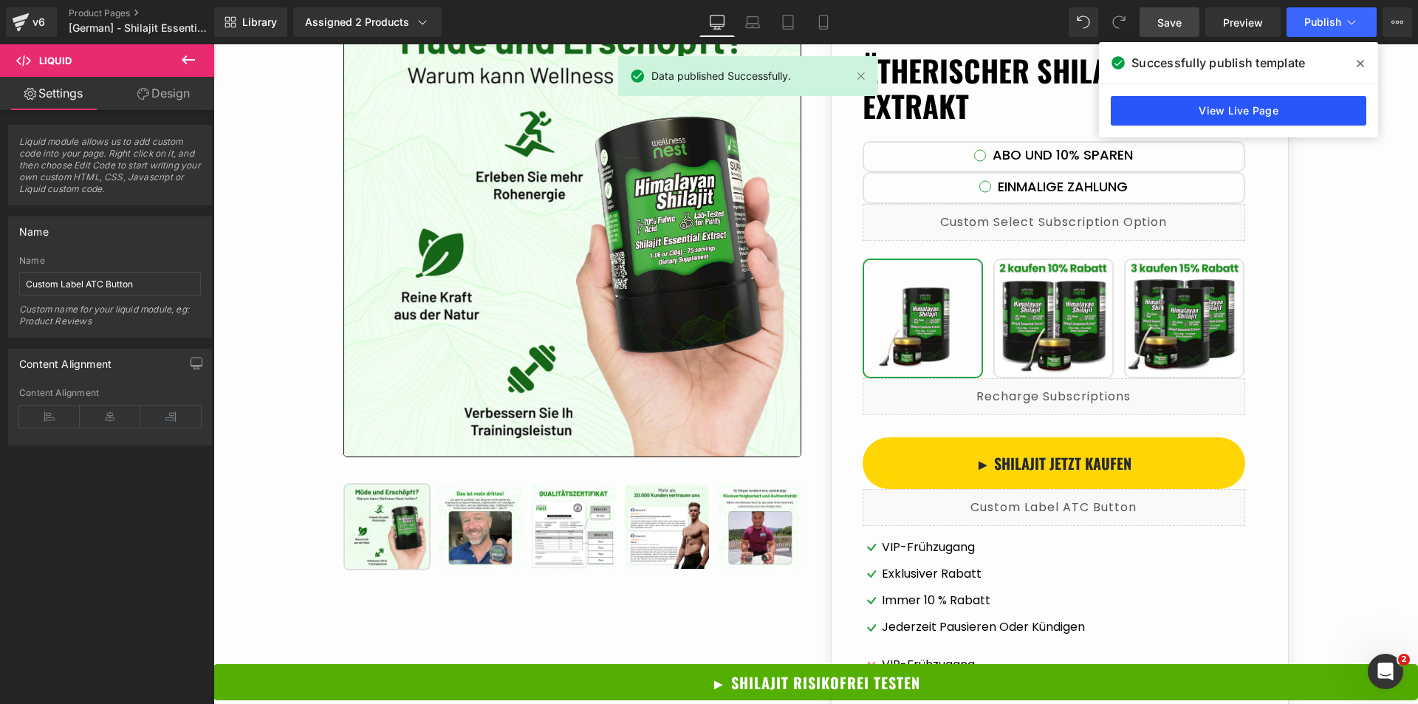
click at [1295, 114] on link "View Live Page" at bounding box center [1238, 111] width 255 height 30
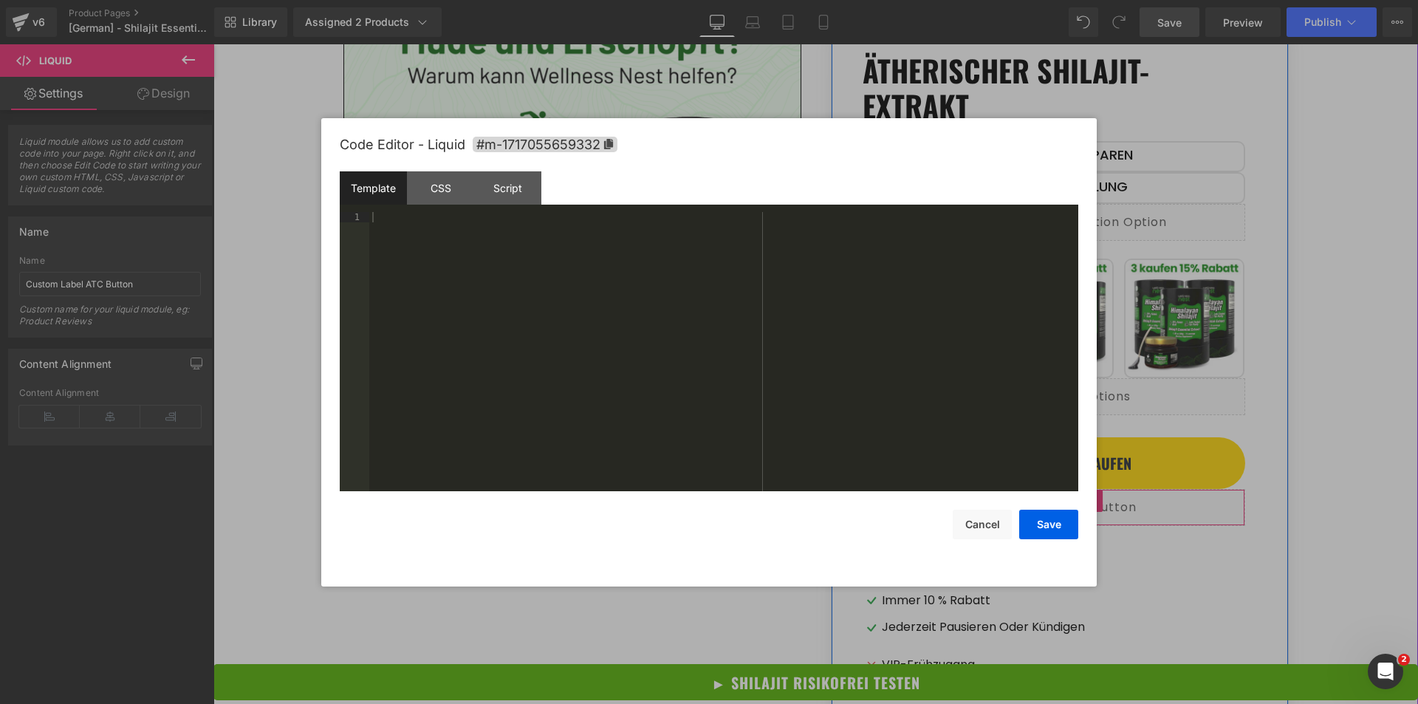
click at [1068, 500] on div "Liquid" at bounding box center [1053, 507] width 383 height 37
click at [494, 180] on div "Script" at bounding box center [507, 187] width 67 height 33
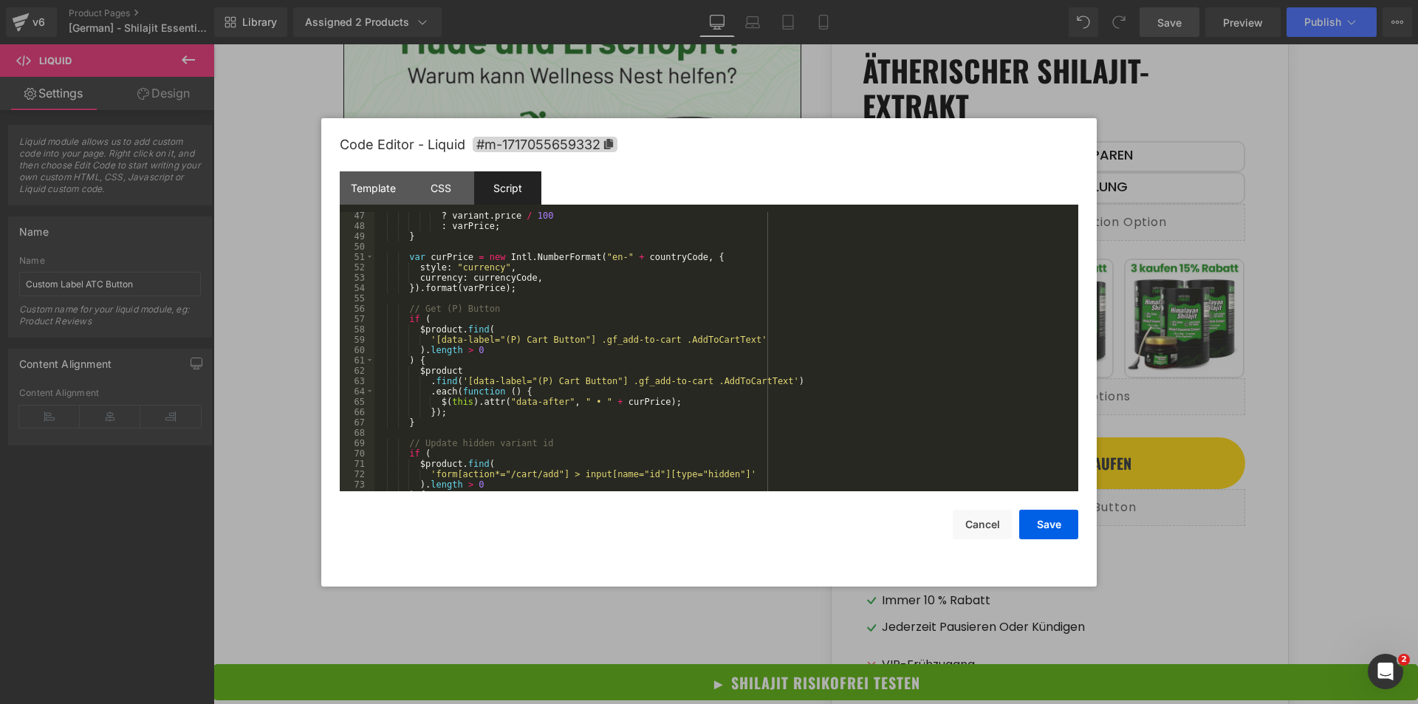
scroll to position [589, 0]
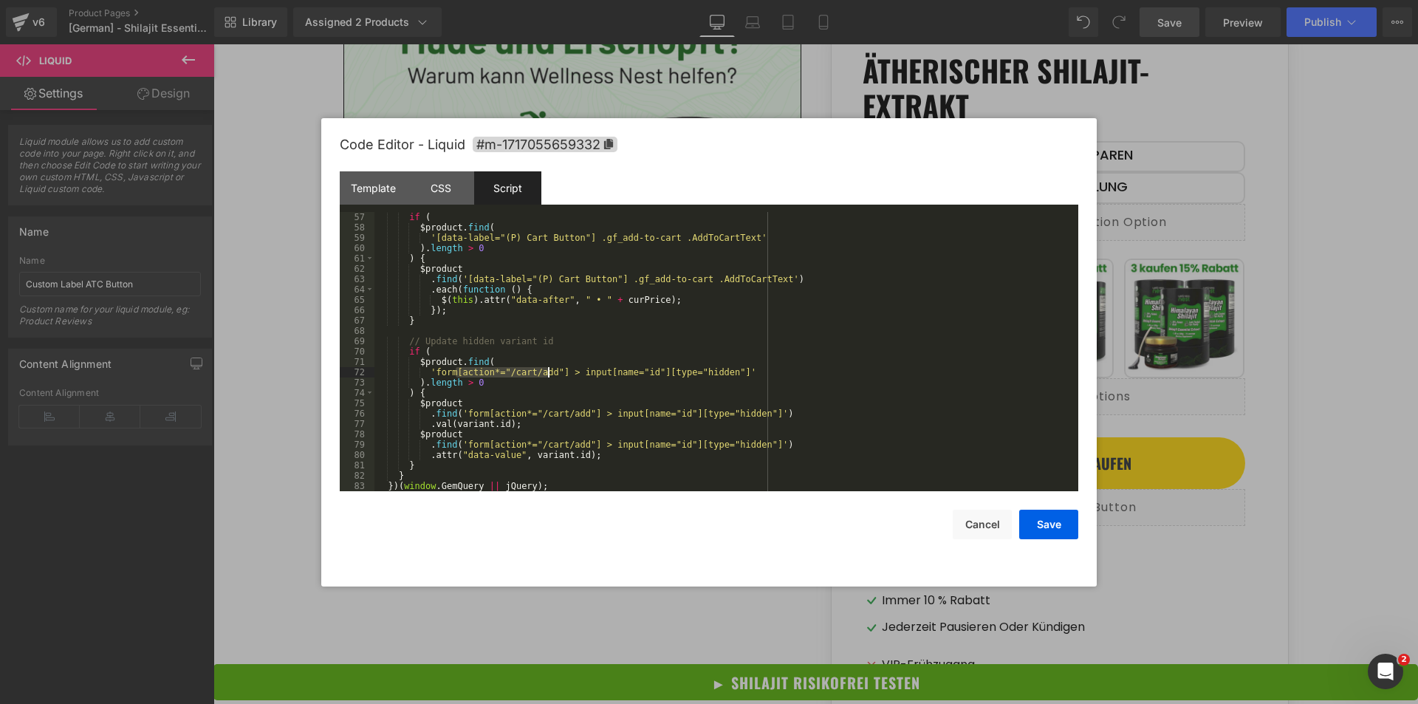
drag, startPoint x: 453, startPoint y: 371, endPoint x: 549, endPoint y: 372, distance: 95.3
click at [549, 372] on div "if ( $product . find ( '[data-label="(P) Cart Button"] .gf_add-to-cart .AddToCa…" at bounding box center [723, 362] width 698 height 300
click at [962, 526] on button "Cancel" at bounding box center [982, 525] width 59 height 30
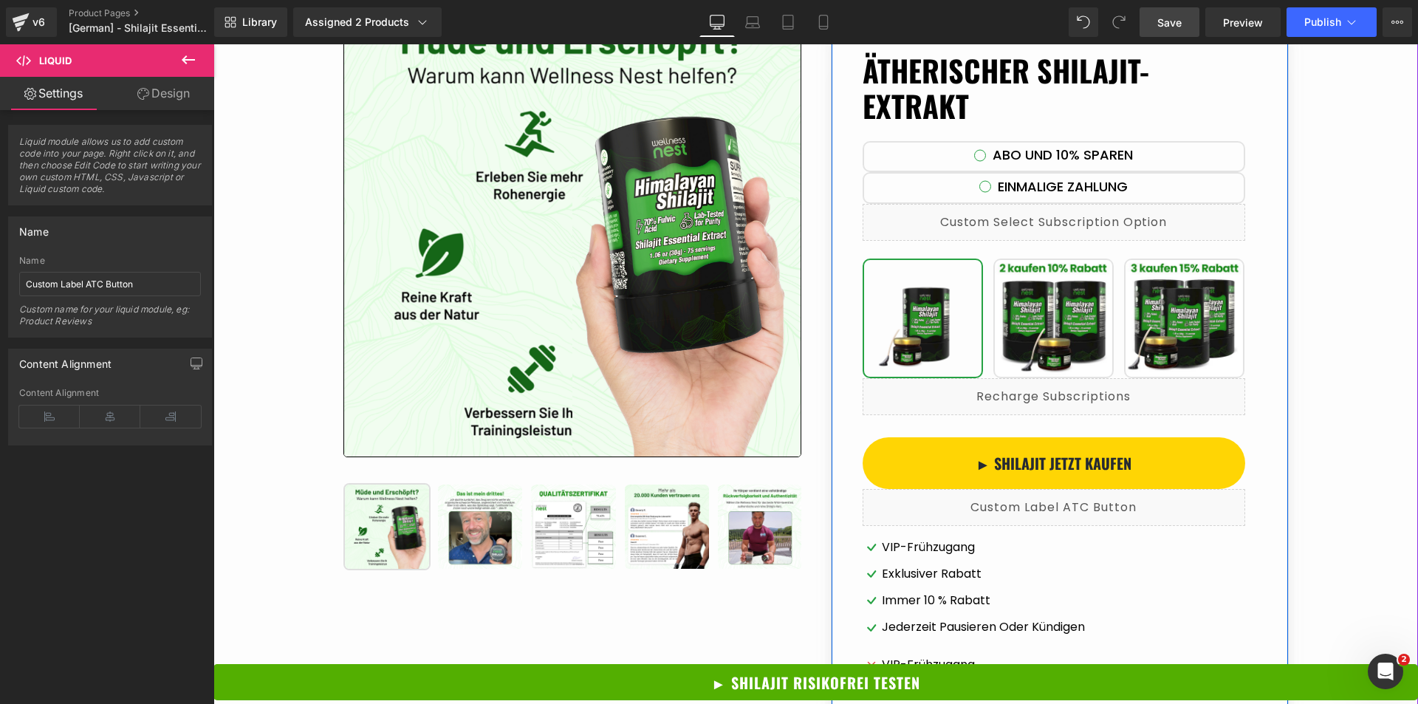
click at [1070, 502] on div "Liquid" at bounding box center [1053, 507] width 383 height 37
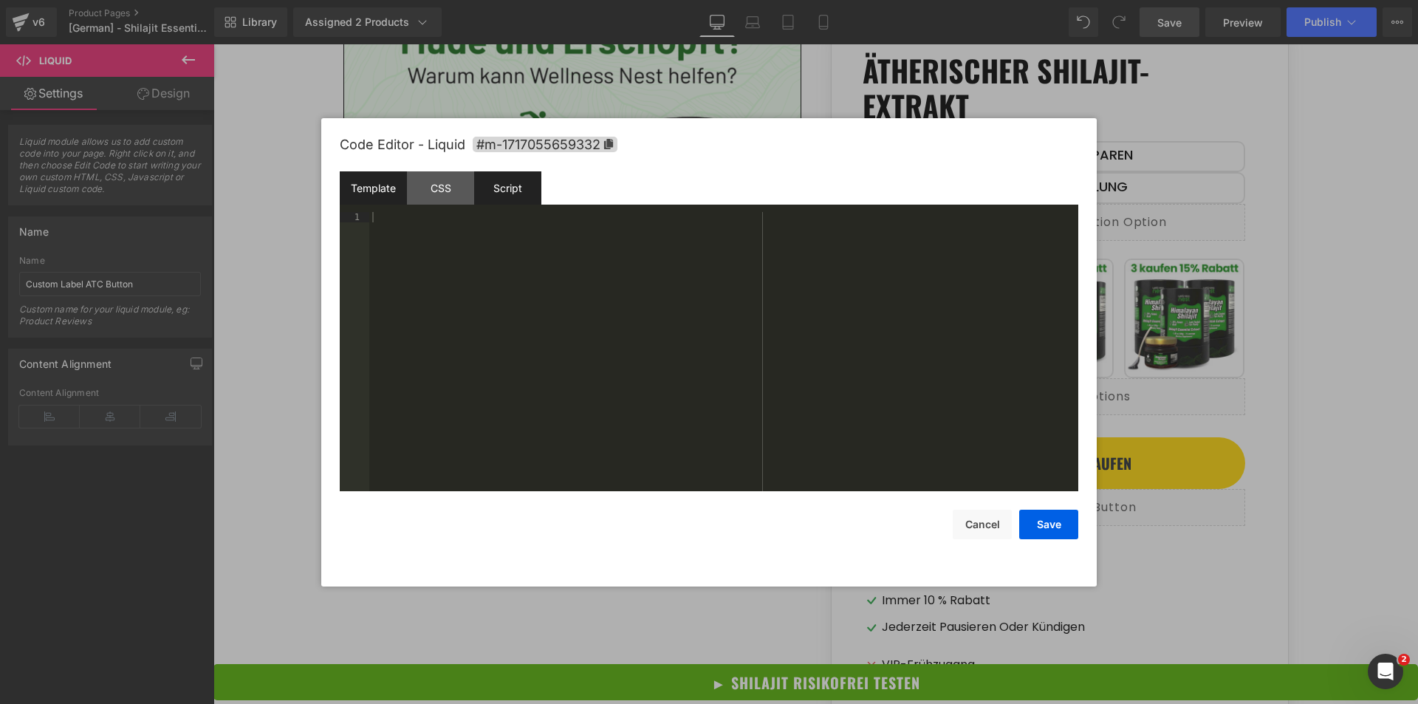
click at [515, 196] on div "Script" at bounding box center [507, 187] width 67 height 33
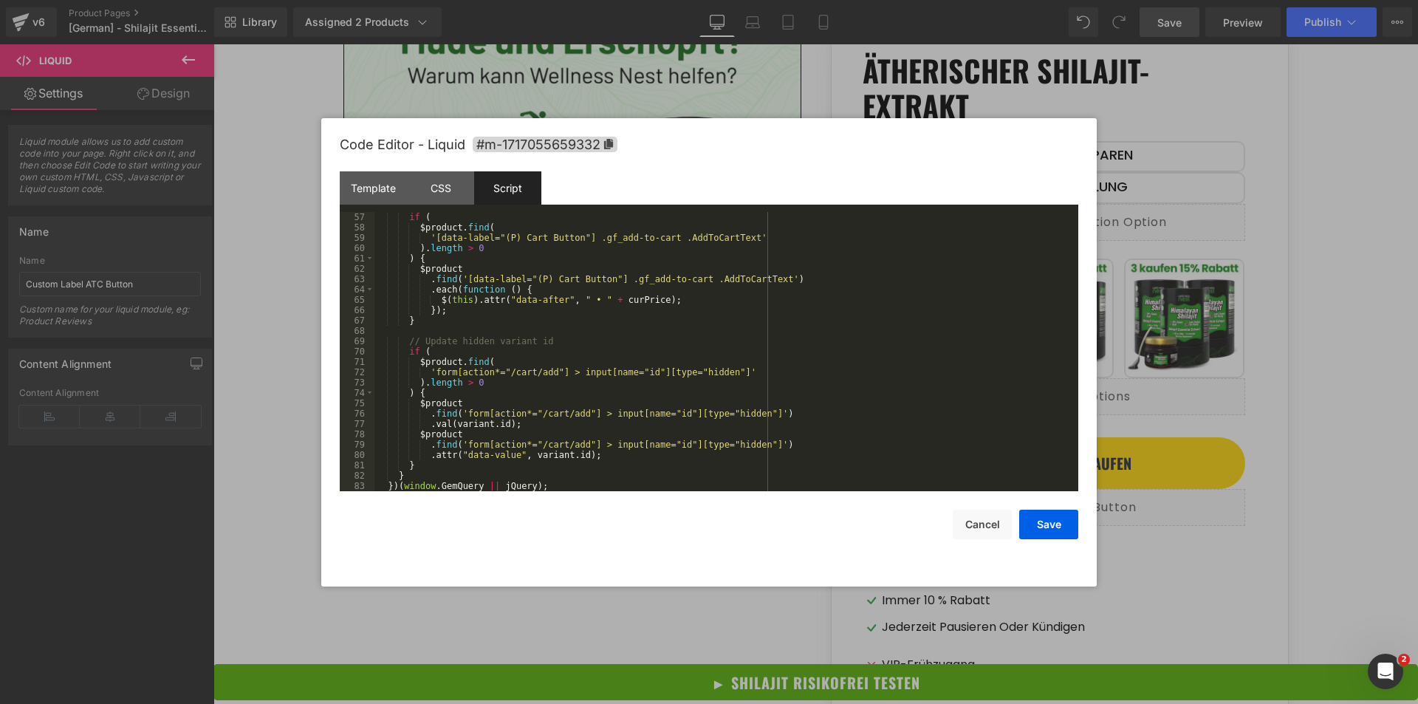
click at [470, 445] on div "if ( $product . find ( '[data-label="(P) Cart Button"] .gf_add-to-cart .AddToCa…" at bounding box center [723, 362] width 698 height 300
drag, startPoint x: 470, startPoint y: 445, endPoint x: 564, endPoint y: 443, distance: 94.5
click at [564, 443] on div "if ( $product . find ( '[data-label="(P) Cart Button"] .gf_add-to-cart .AddToCa…" at bounding box center [723, 362] width 698 height 300
click at [567, 443] on div "if ( $product . find ( '[data-label="(P) Cart Button"] .gf_add-to-cart .AddToCa…" at bounding box center [723, 351] width 698 height 279
click at [503, 443] on div "if ( $product . find ( '[data-label="(P) Cart Button"] .gf_add-to-cart .AddToCa…" at bounding box center [723, 362] width 698 height 300
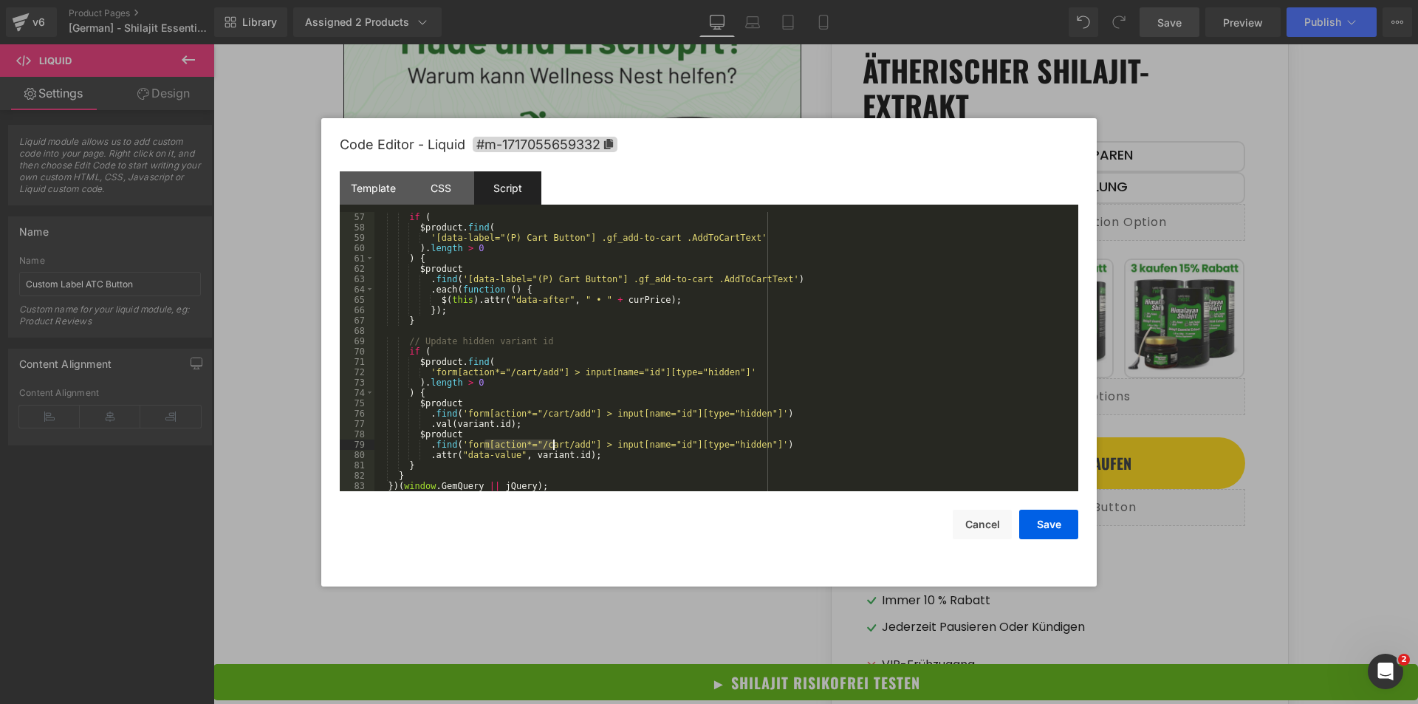
click at [530, 442] on div "if ( $product . find ( '[data-label="(P) Cart Button"] .gf_add-to-cart .AddToCa…" at bounding box center [723, 362] width 698 height 300
click at [473, 439] on div "if ( $product . find ( '[data-label="(P) Cart Button"] .gf_add-to-cart .AddToCa…" at bounding box center [723, 362] width 698 height 300
drag, startPoint x: 473, startPoint y: 439, endPoint x: 574, endPoint y: 443, distance: 102.0
click at [574, 443] on div "if ( $product . find ( '[data-label="(P) Cart Button"] .gf_add-to-cart .AddToCa…" at bounding box center [723, 362] width 698 height 300
click at [577, 442] on div "if ( $product . find ( '[data-label="(P) Cart Button"] .gf_add-to-cart .AddToCa…" at bounding box center [723, 362] width 698 height 300
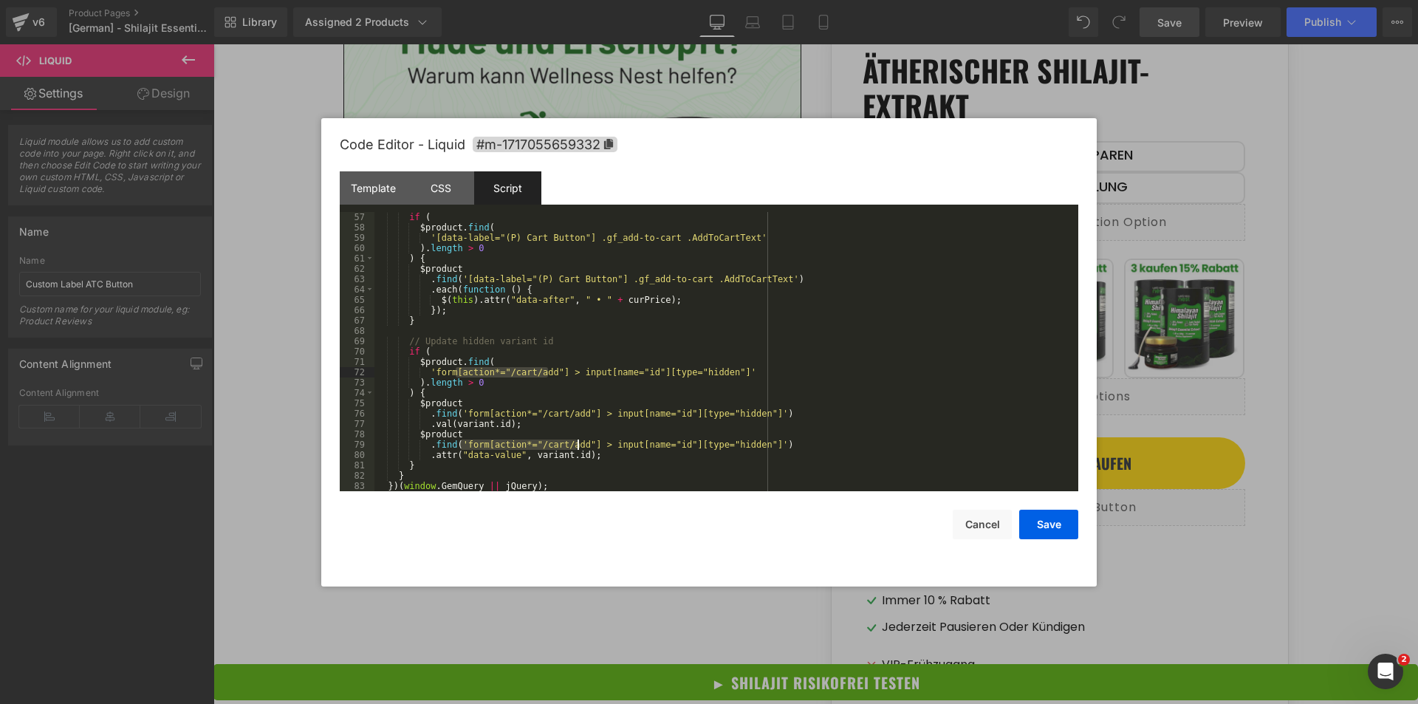
drag, startPoint x: 454, startPoint y: 372, endPoint x: 546, endPoint y: 373, distance: 92.3
click at [546, 373] on div "if ( $product . find ( '[data-label="(P) Cart Button"] .gf_add-to-cart .AddToCa…" at bounding box center [723, 362] width 698 height 300
drag, startPoint x: 482, startPoint y: 414, endPoint x: 577, endPoint y: 414, distance: 94.5
click at [577, 414] on div "if ( $product . find ( '[data-label="(P) Cart Button"] .gf_add-to-cart .AddToCa…" at bounding box center [723, 362] width 698 height 300
click at [981, 522] on button "Cancel" at bounding box center [982, 525] width 59 height 30
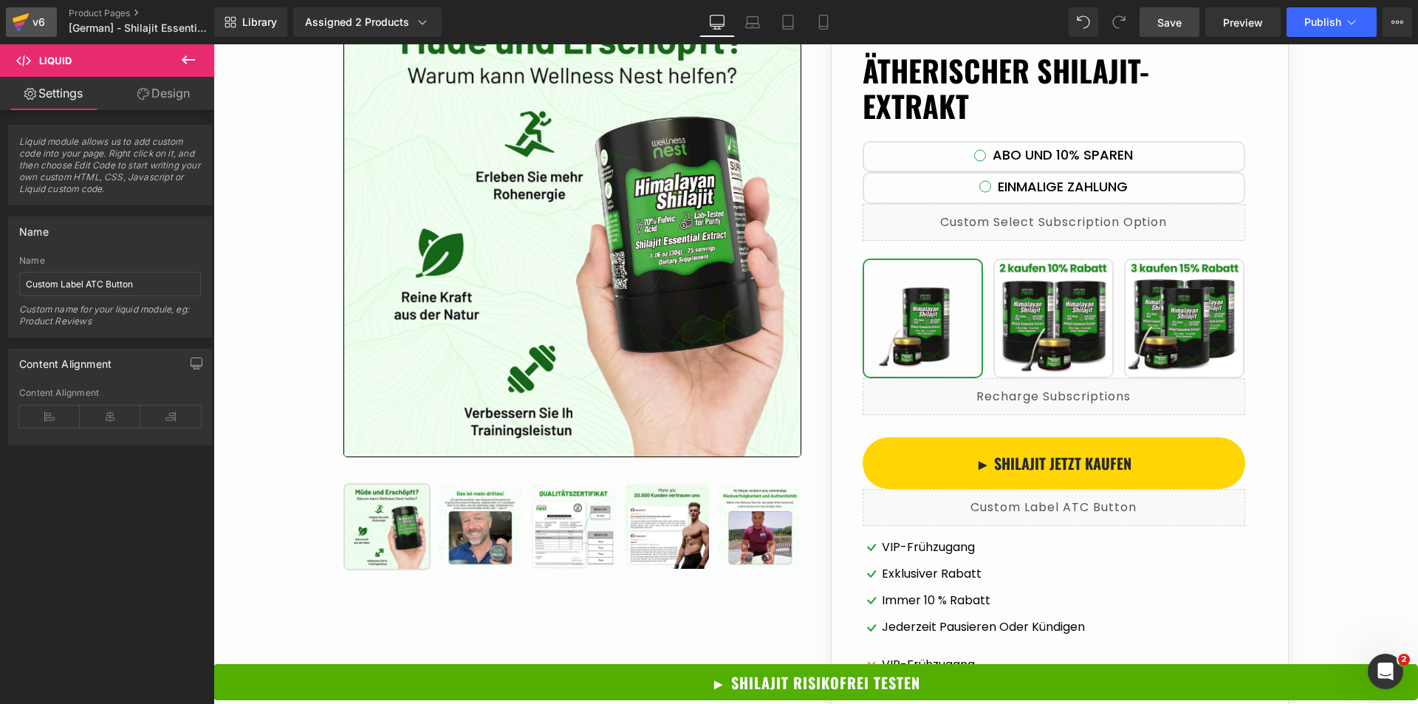
click at [25, 15] on icon at bounding box center [21, 18] width 17 height 10
